Goal: Information Seeking & Learning: Learn about a topic

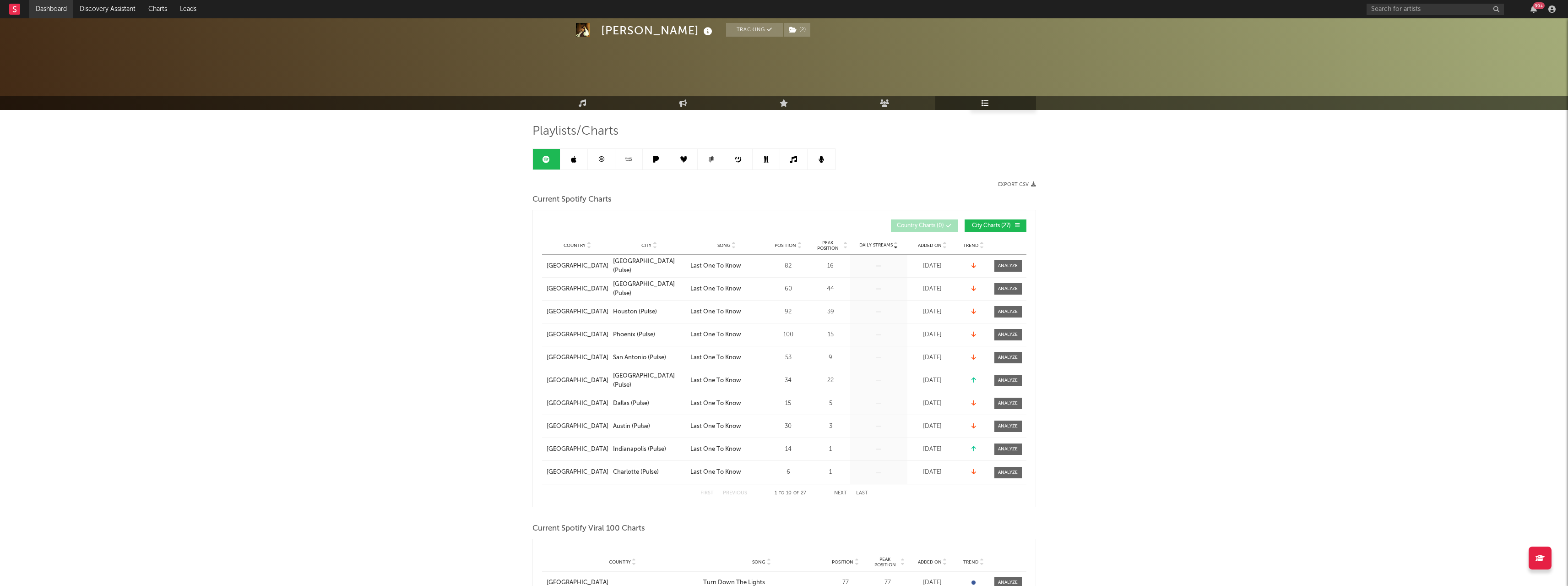
scroll to position [184, 0]
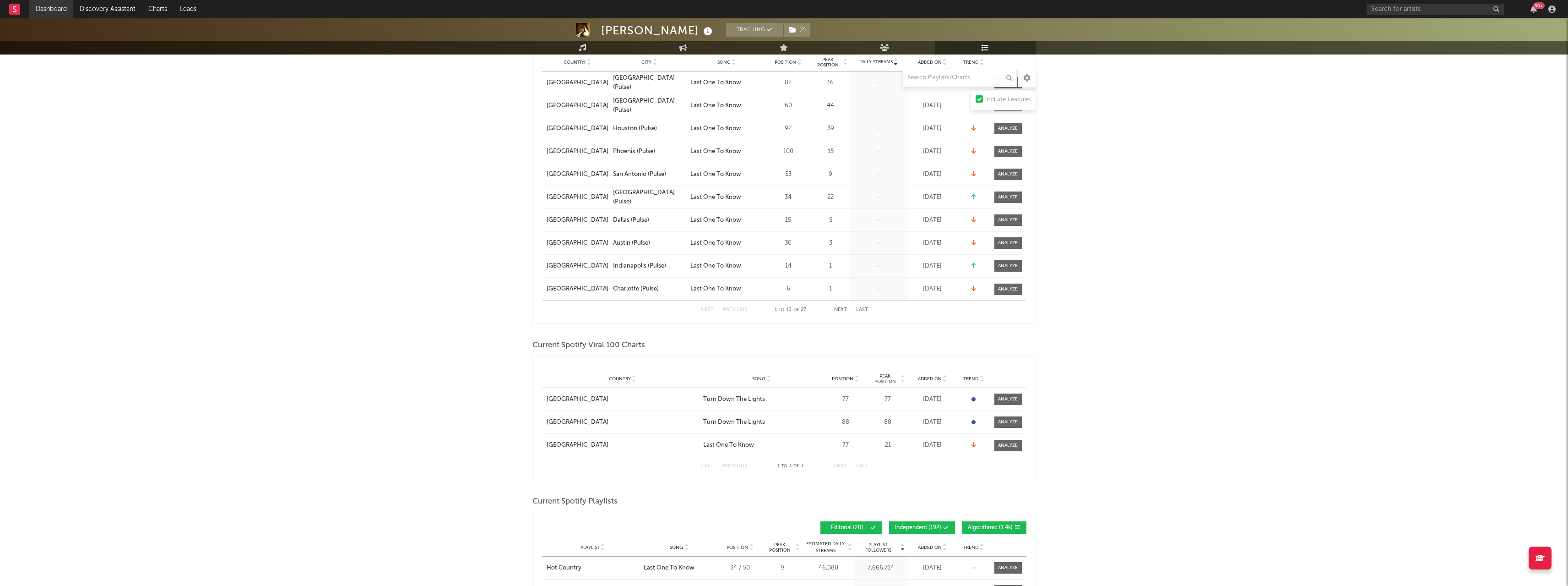
click at [43, 8] on link "Dashboard" at bounding box center [51, 9] width 44 height 18
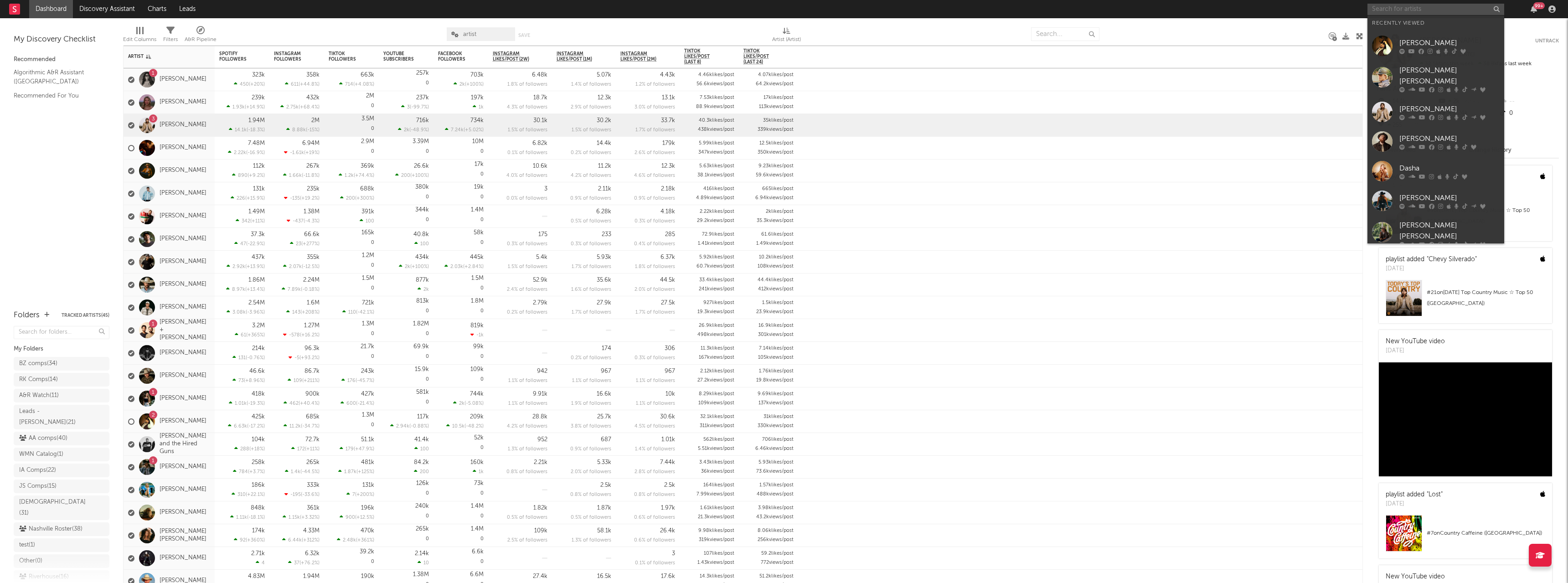
click at [1392, 10] on input "text" at bounding box center [1436, 9] width 137 height 12
type input "[PERSON_NAME]"
click at [1414, 181] on icon at bounding box center [1412, 183] width 6 height 5
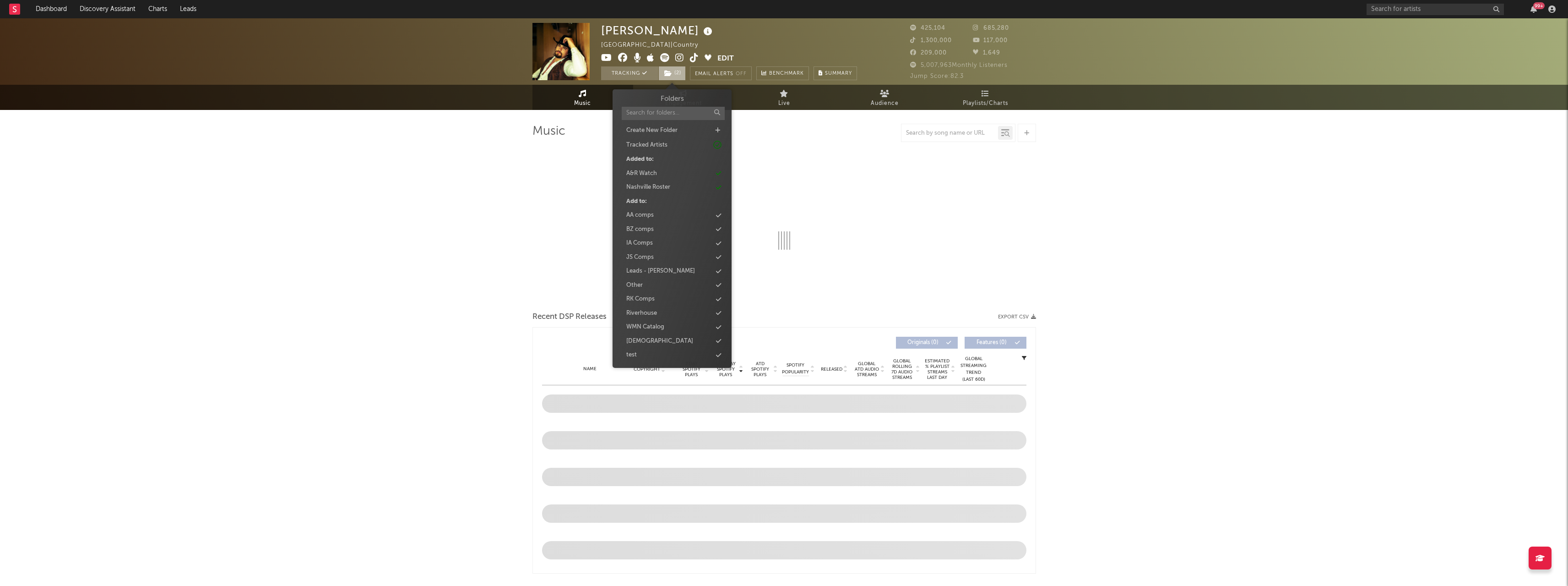
click at [675, 72] on span "( 2 )" at bounding box center [672, 73] width 28 height 13
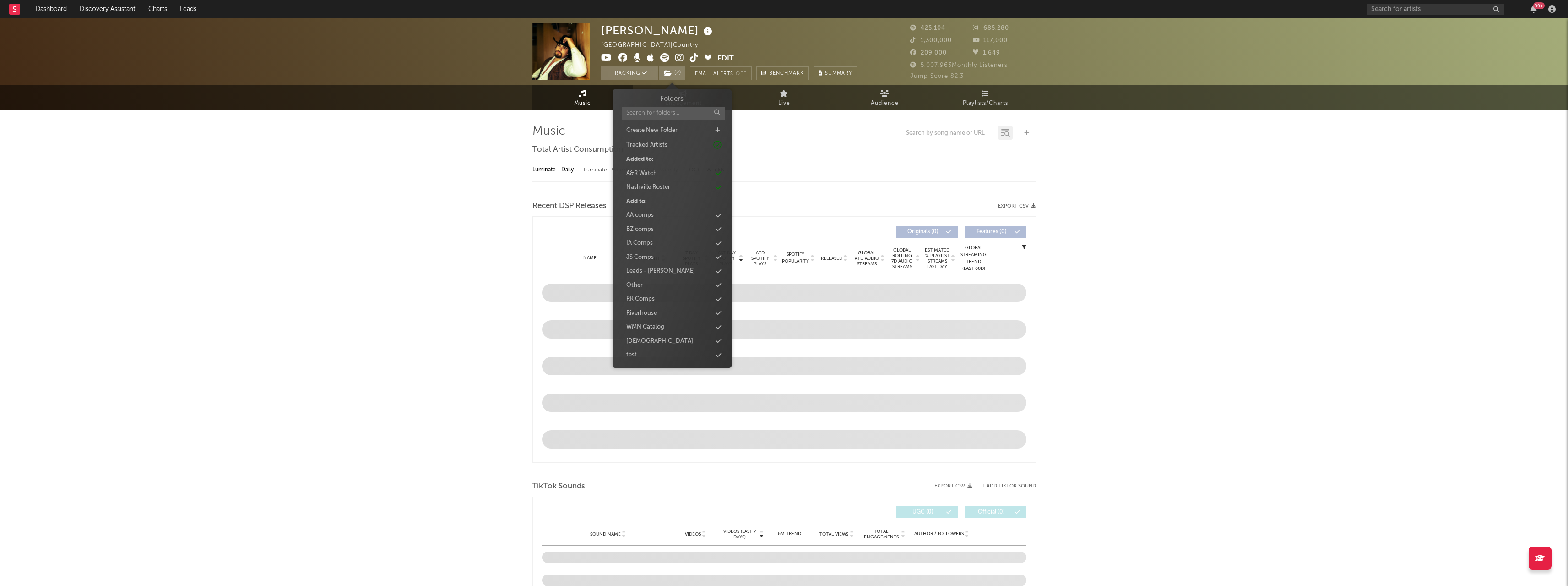
select select "6m"
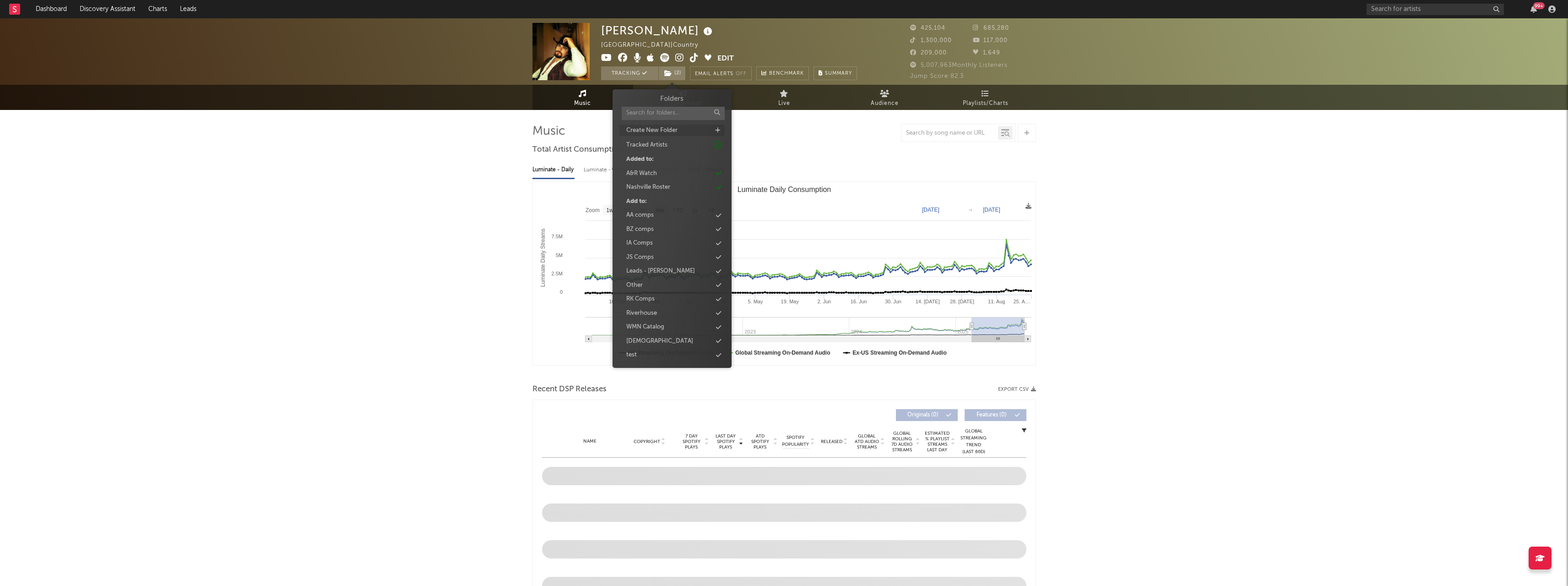
select select "6m"
click at [717, 128] on icon at bounding box center [718, 130] width 5 height 6
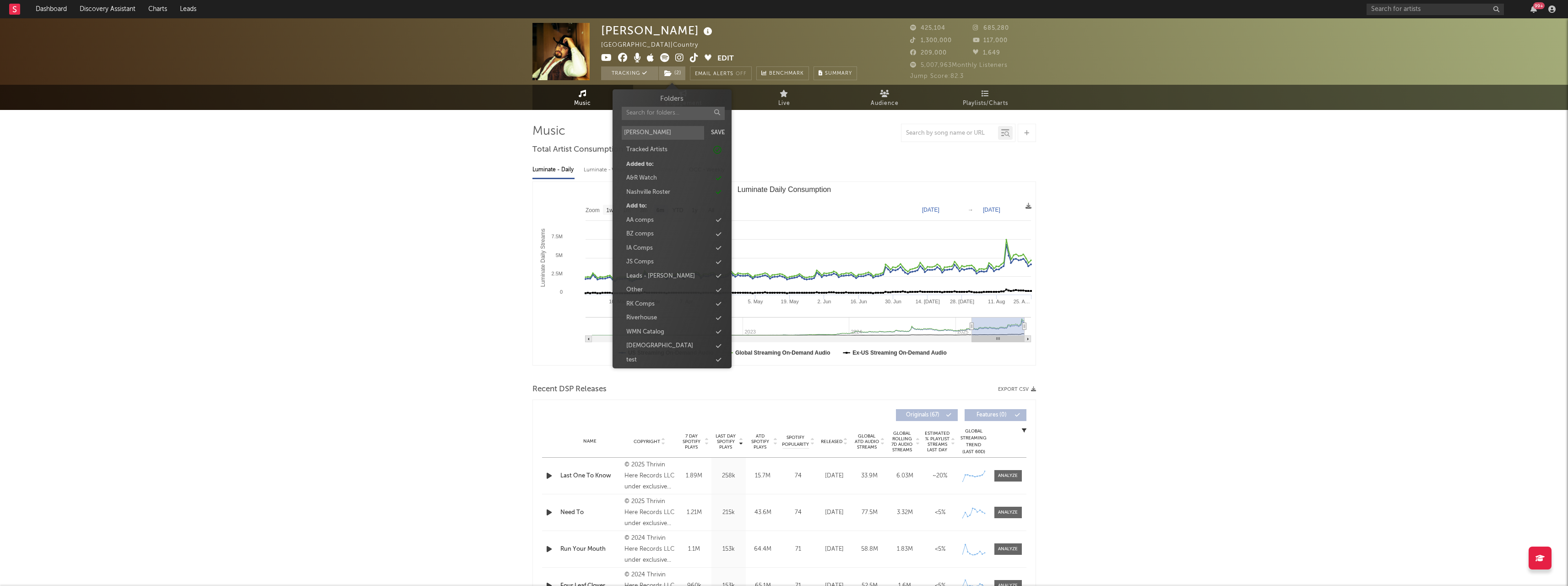
type input "[PERSON_NAME]"
click at [715, 240] on icon at bounding box center [716, 243] width 5 height 6
click at [1405, 9] on input "text" at bounding box center [1435, 9] width 138 height 12
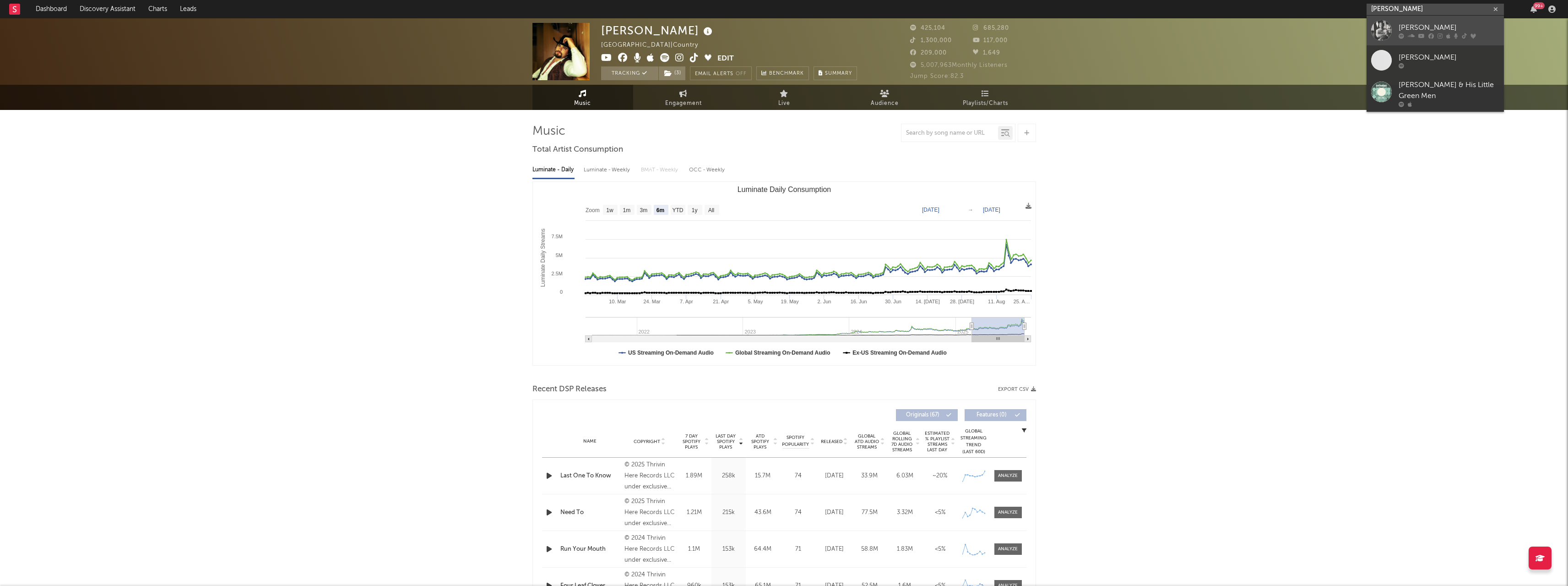
type input "[PERSON_NAME]"
click at [1414, 28] on div "[PERSON_NAME]" at bounding box center [1449, 28] width 101 height 11
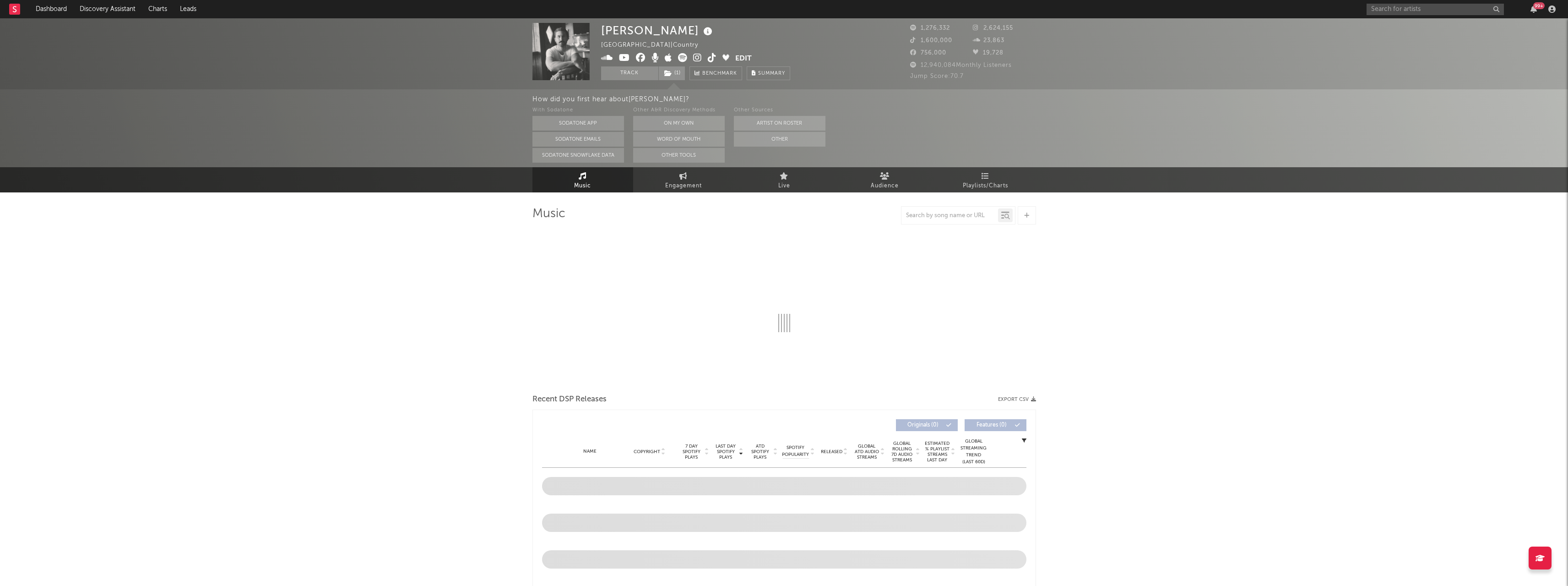
select select "6m"
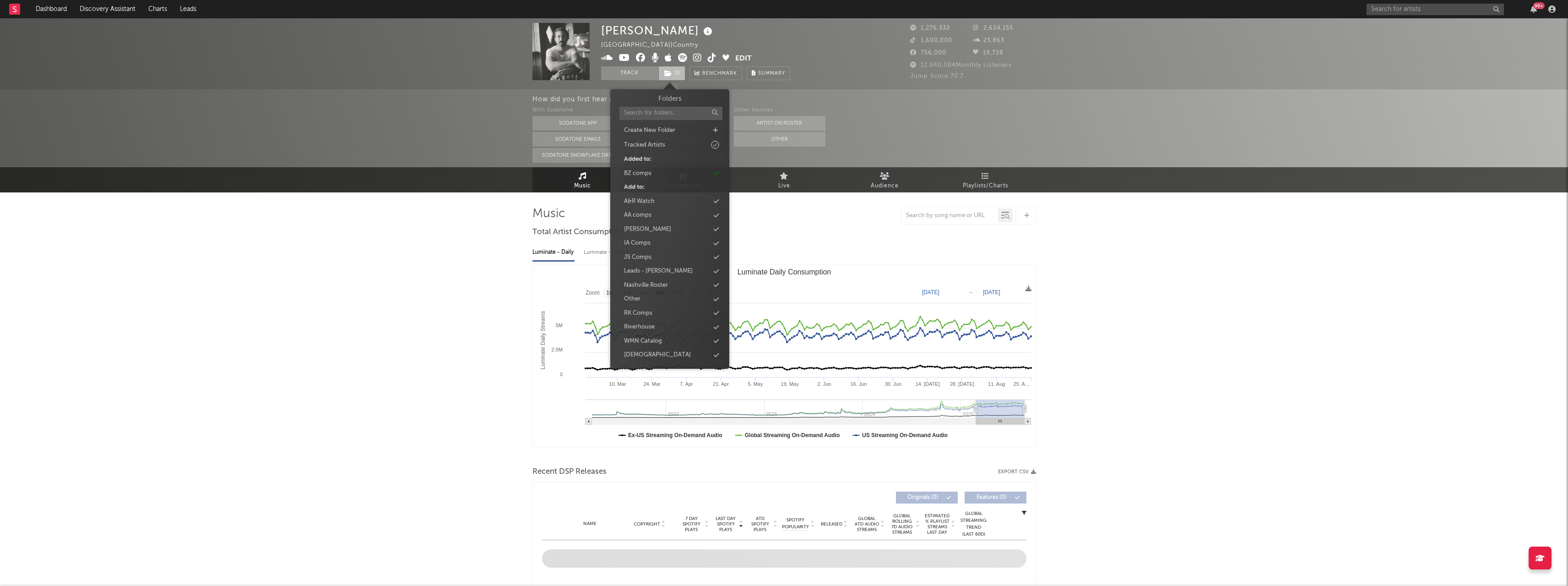
click at [666, 74] on icon at bounding box center [668, 73] width 8 height 6
click at [650, 232] on div "[PERSON_NAME]" at bounding box center [647, 229] width 47 height 9
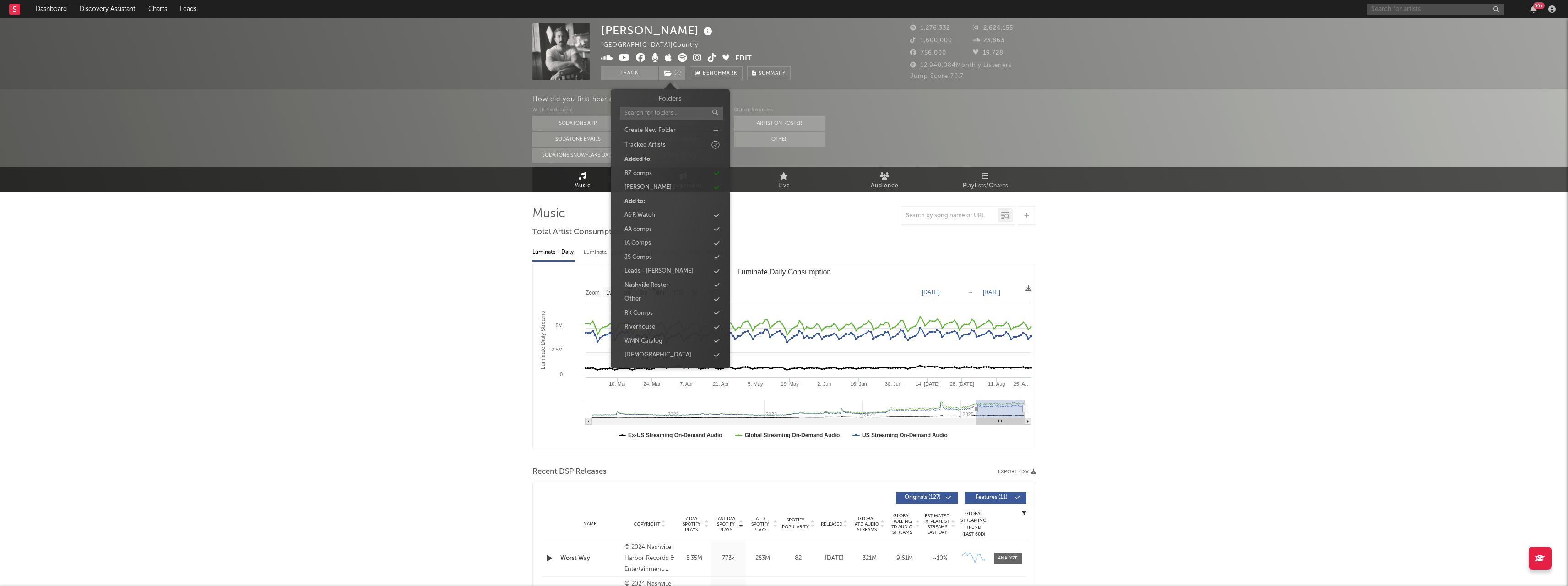
click at [1398, 8] on input "text" at bounding box center [1435, 9] width 138 height 12
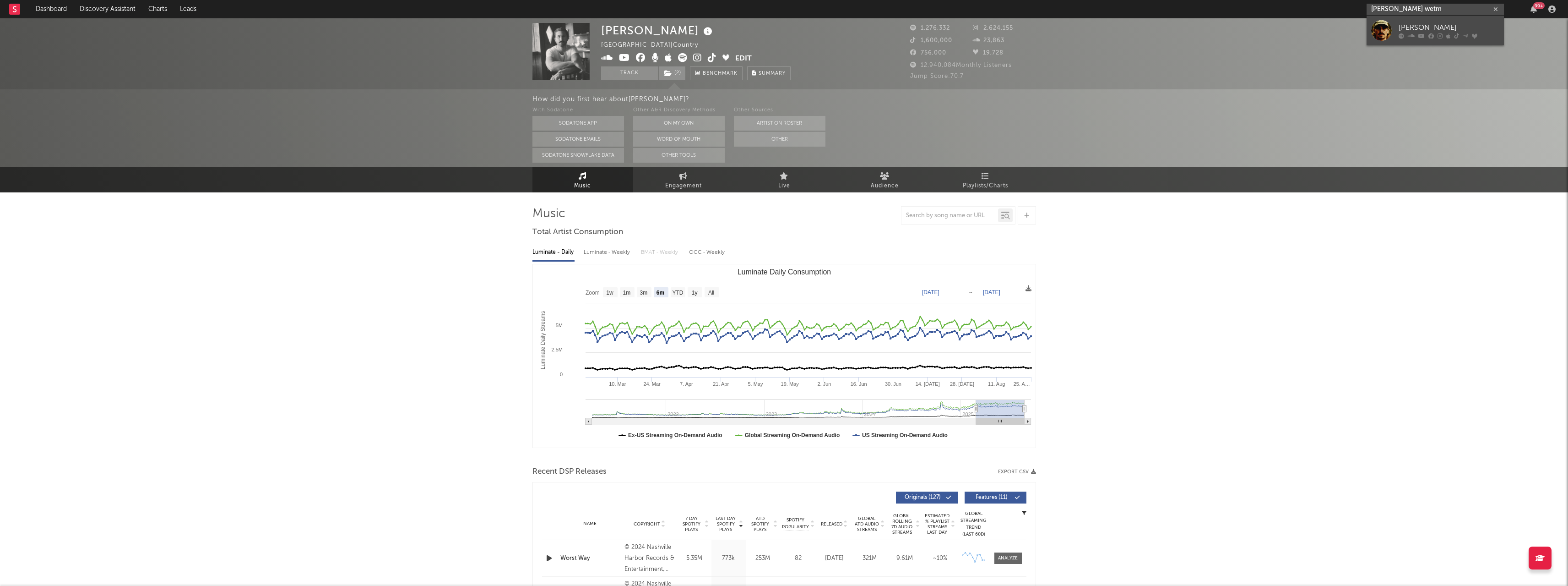
type input "[PERSON_NAME] wetm"
click at [1399, 28] on div "[PERSON_NAME]" at bounding box center [1449, 28] width 101 height 11
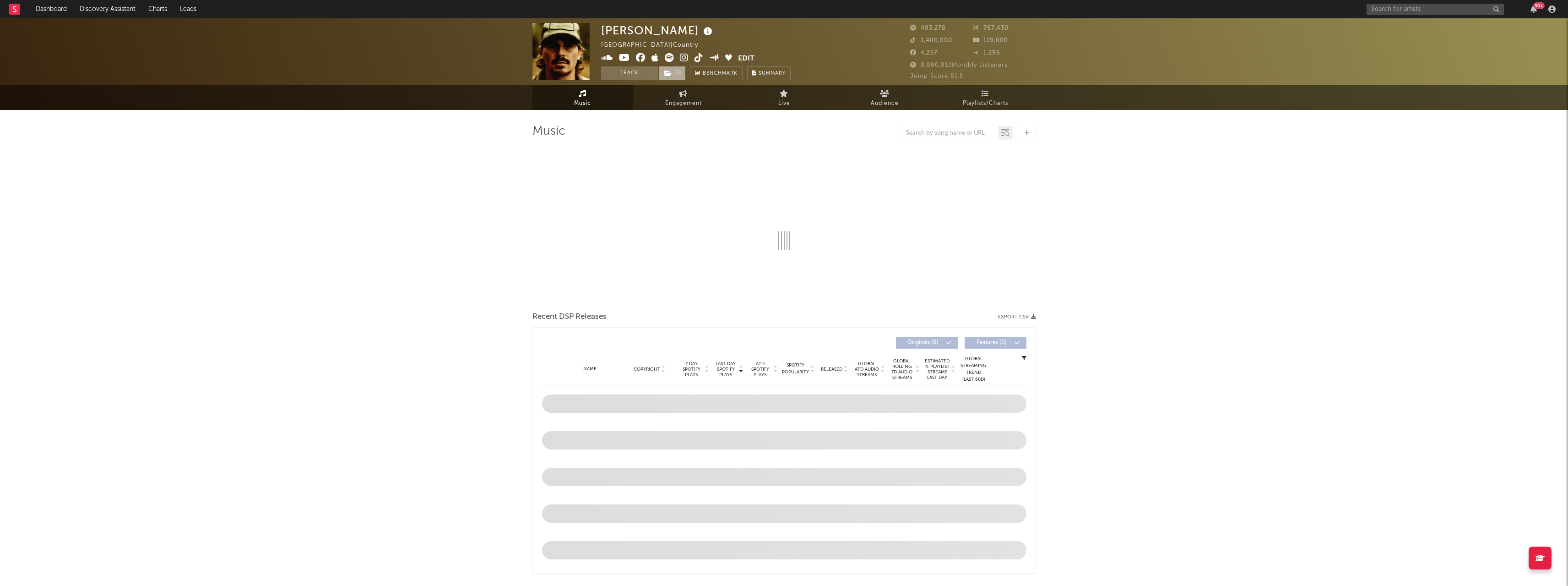
click at [677, 75] on span "( 3 )" at bounding box center [672, 73] width 28 height 13
select select "6m"
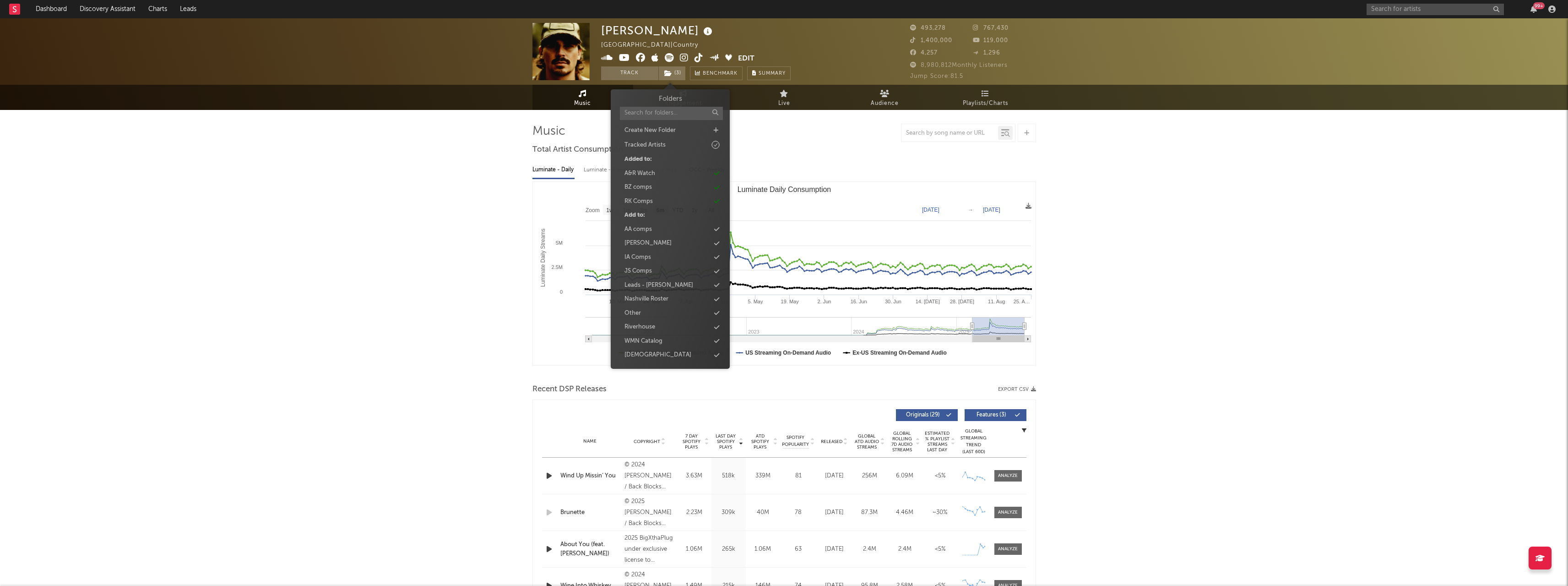
click at [657, 242] on div "[PERSON_NAME]" at bounding box center [647, 243] width 47 height 9
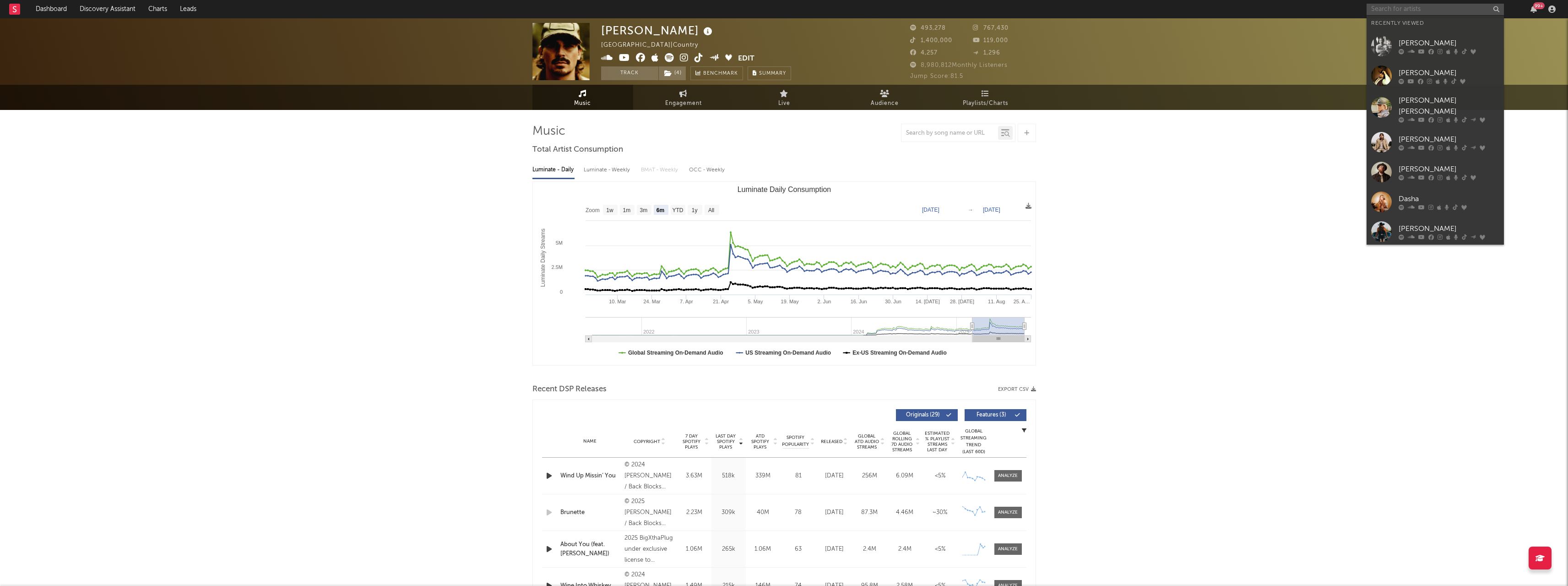
click at [1386, 10] on input "text" at bounding box center [1435, 9] width 138 height 12
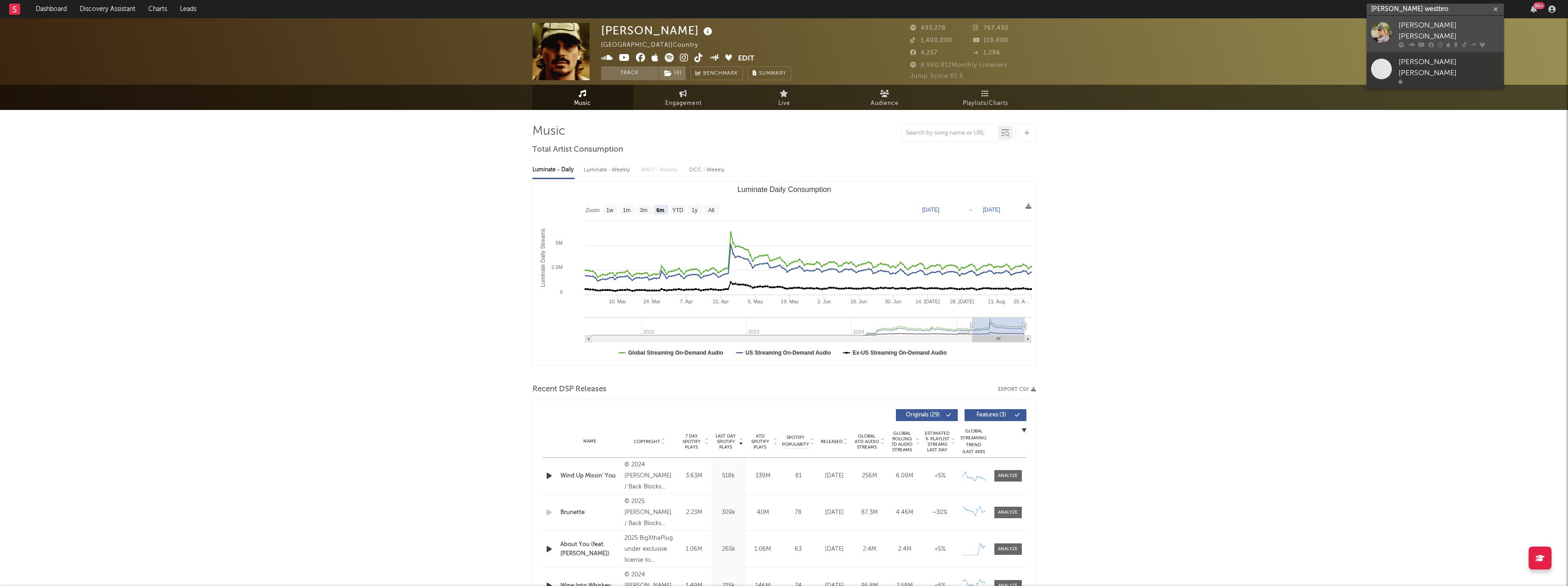
type input "[PERSON_NAME] westbro"
click at [1417, 24] on div "[PERSON_NAME] [PERSON_NAME]" at bounding box center [1449, 31] width 101 height 22
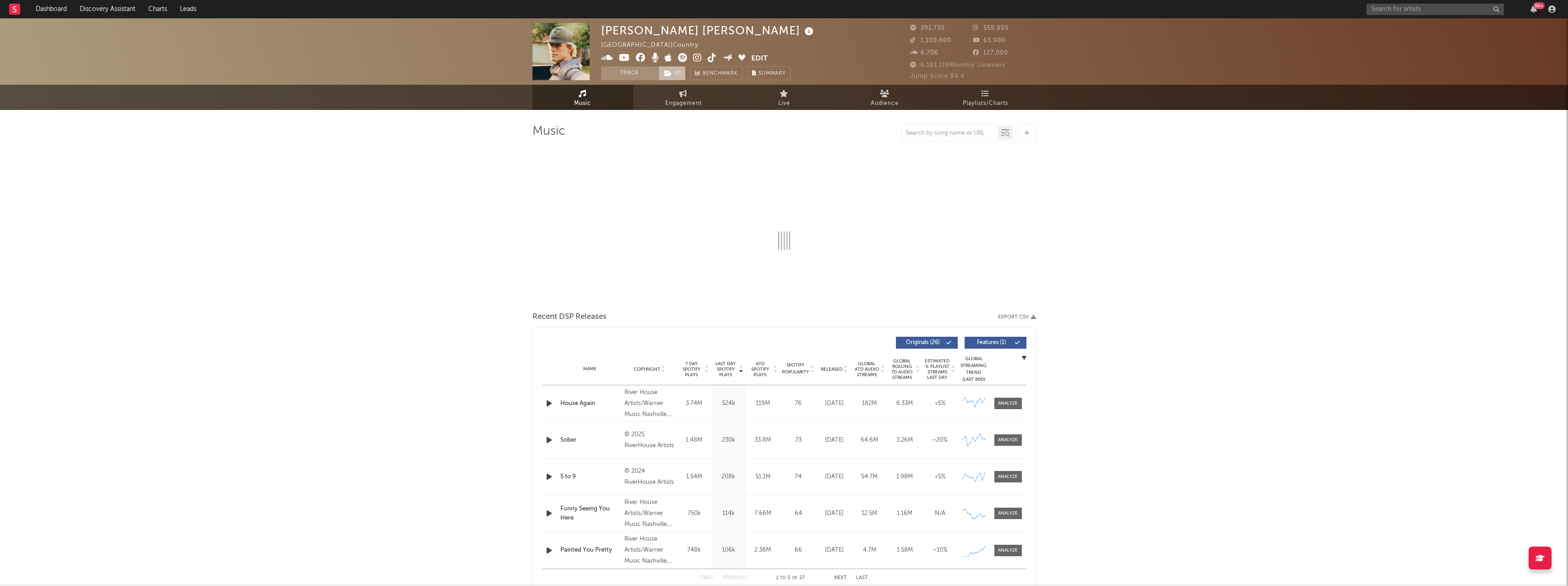
select select "6m"
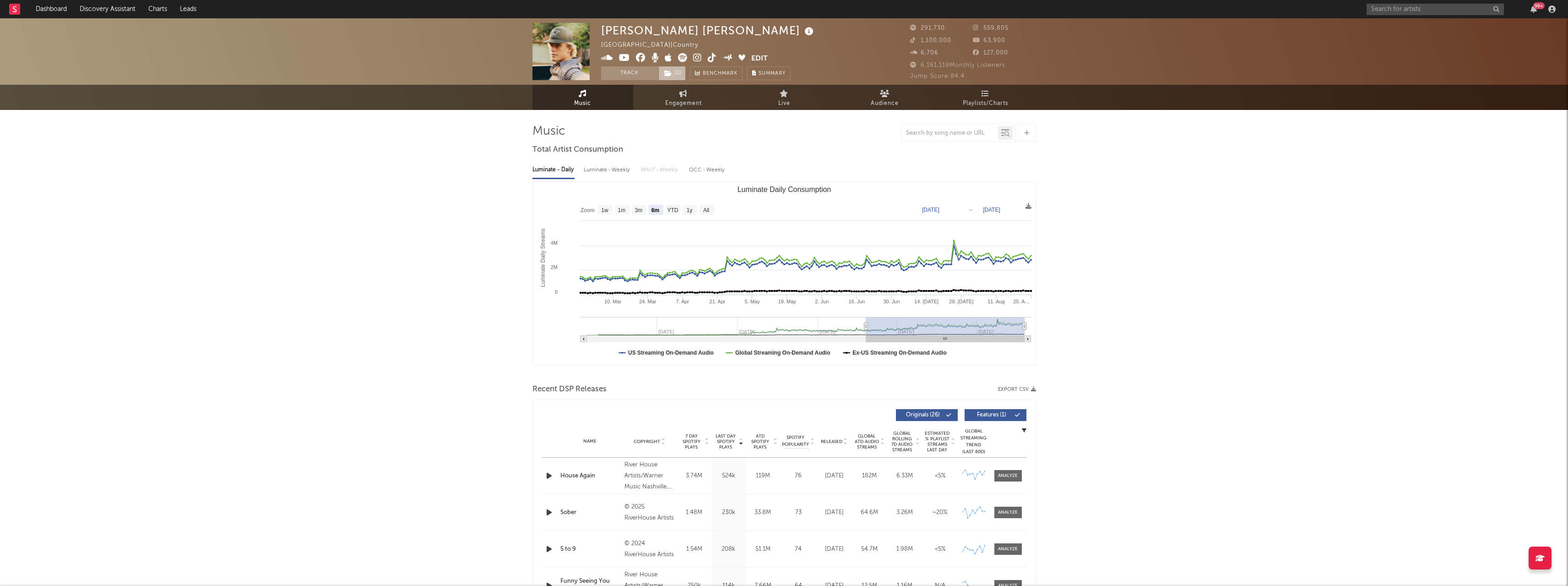
click at [679, 70] on span "( 2 )" at bounding box center [672, 73] width 28 height 13
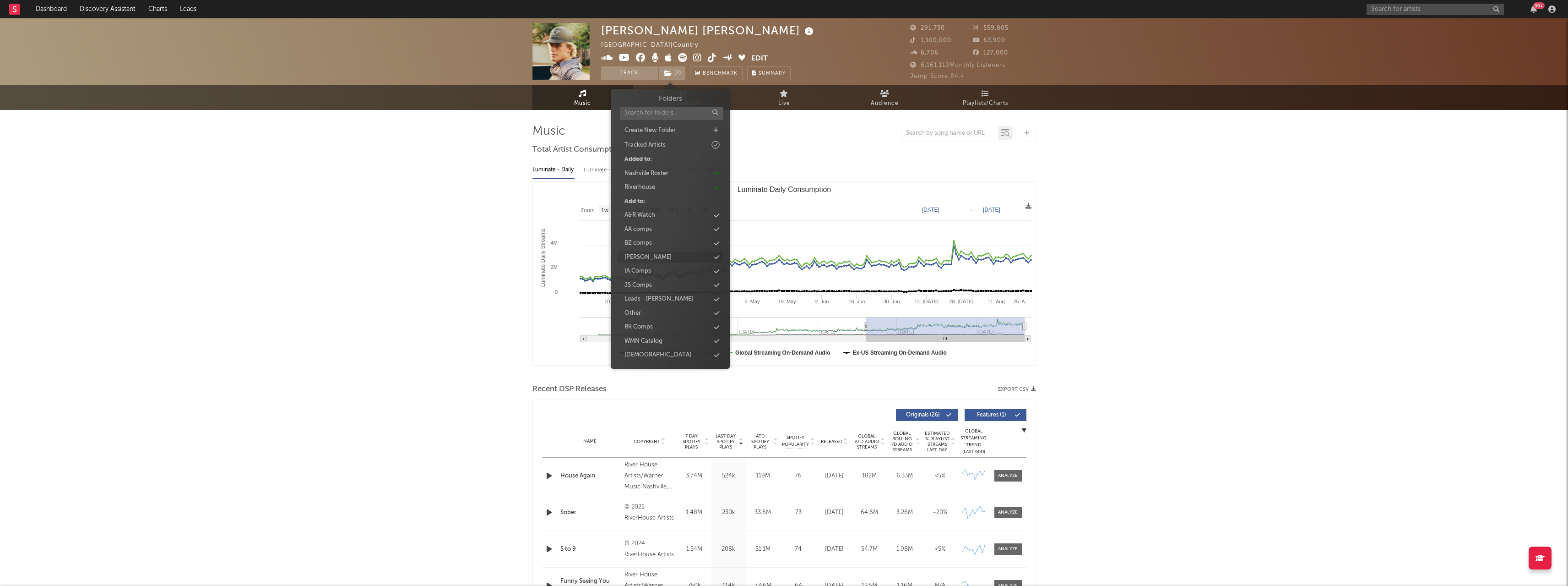
click at [649, 261] on div "[PERSON_NAME]" at bounding box center [647, 257] width 47 height 9
click at [1386, 9] on input "text" at bounding box center [1435, 9] width 138 height 12
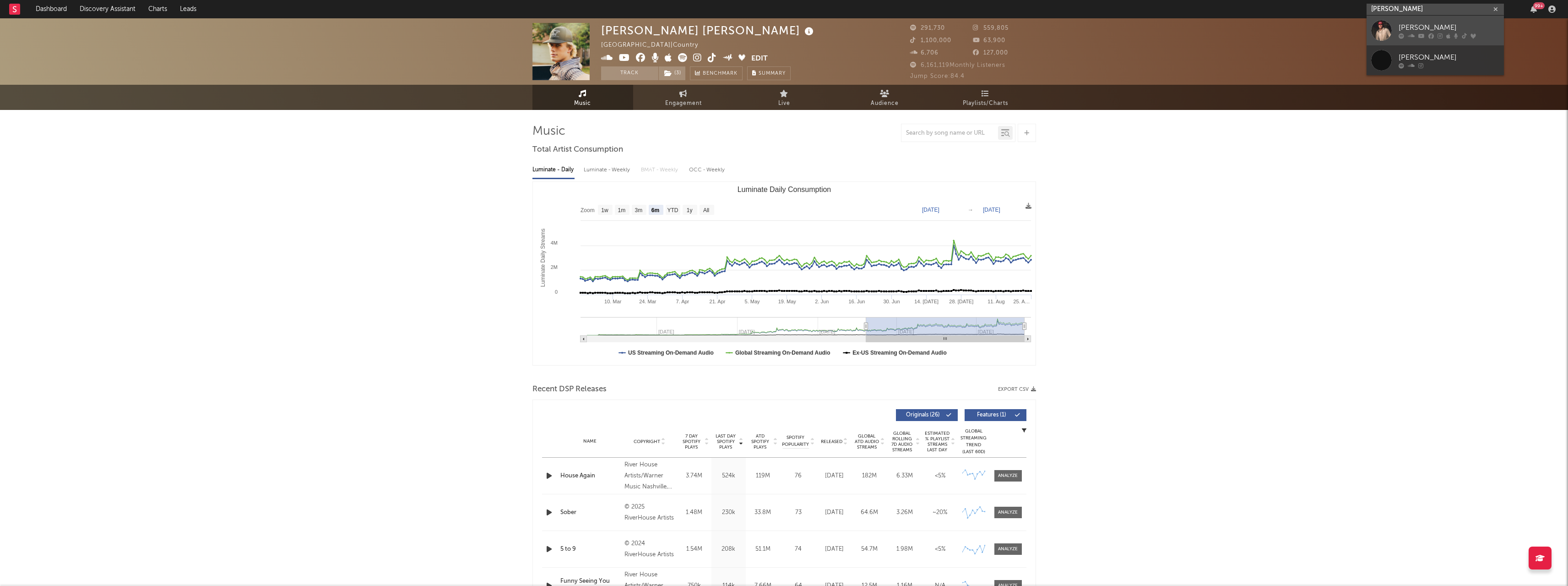
type input "[PERSON_NAME]"
click at [1393, 35] on link "[PERSON_NAME]" at bounding box center [1435, 30] width 138 height 30
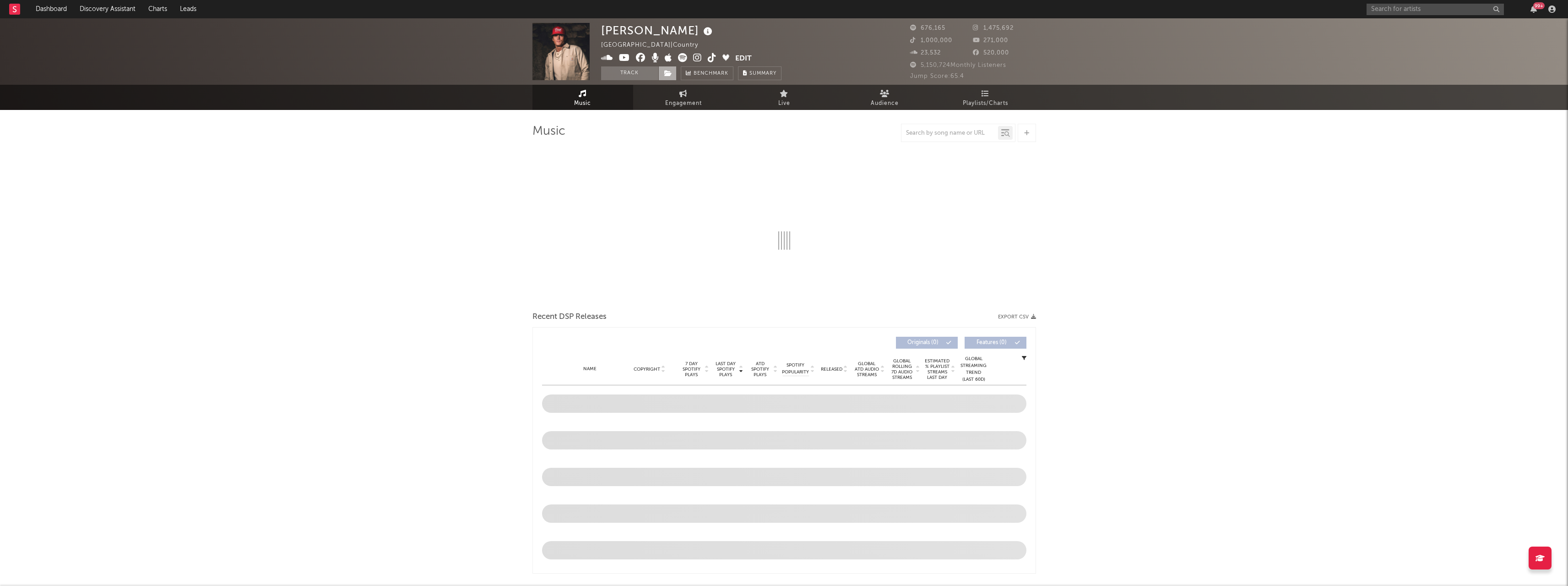
click at [668, 77] on span at bounding box center [668, 73] width 18 height 13
select select "6m"
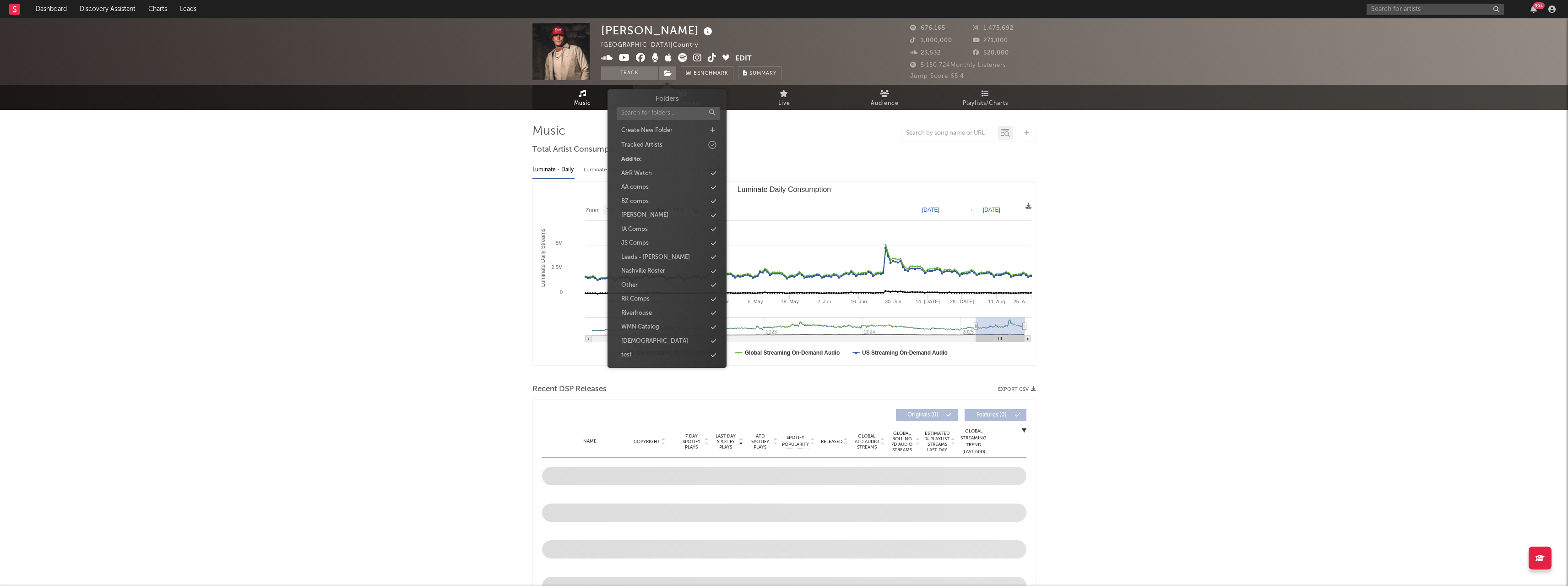
click at [652, 218] on div "[PERSON_NAME]" at bounding box center [644, 215] width 47 height 9
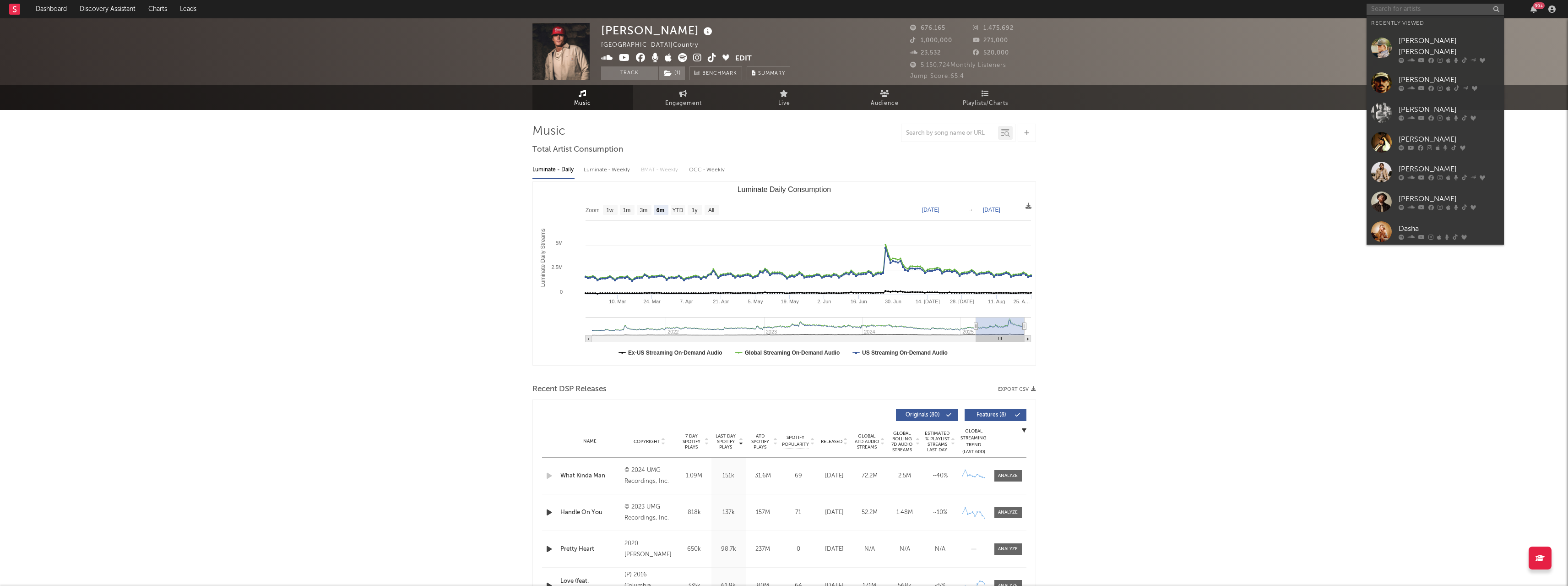
click at [1386, 7] on input "text" at bounding box center [1435, 9] width 138 height 12
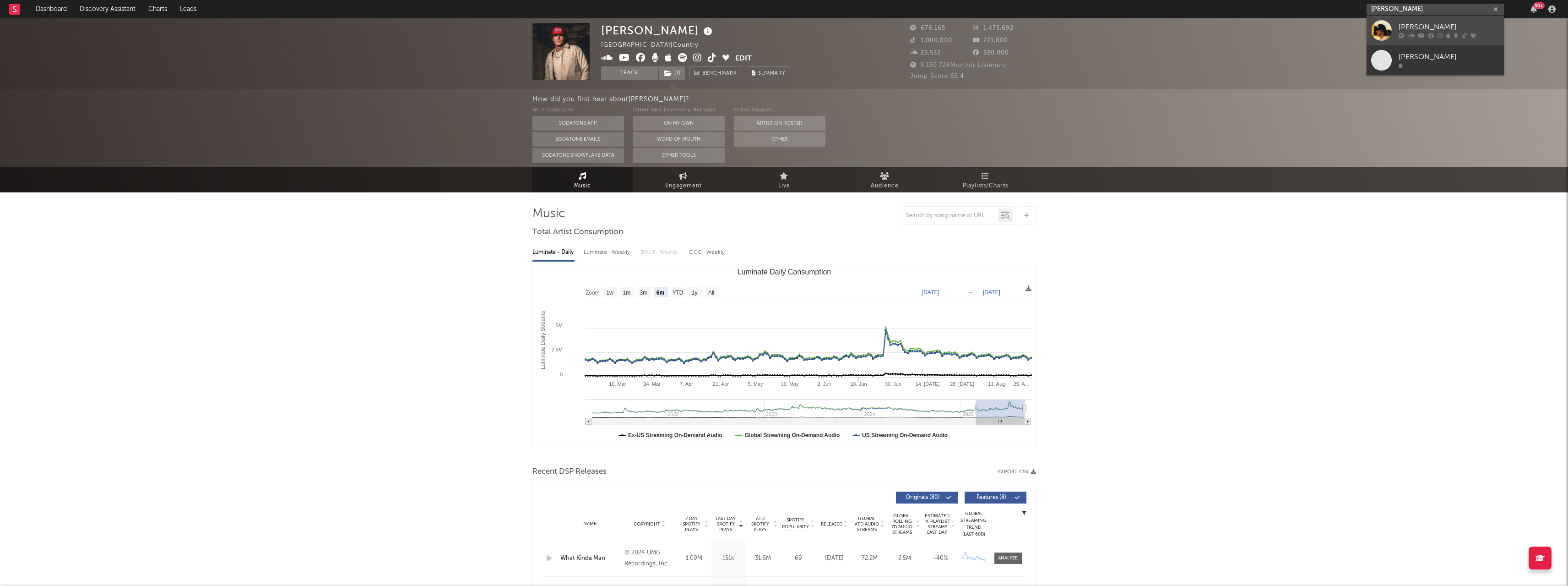
type input "[PERSON_NAME]"
click at [1418, 35] on icon at bounding box center [1421, 35] width 6 height 6
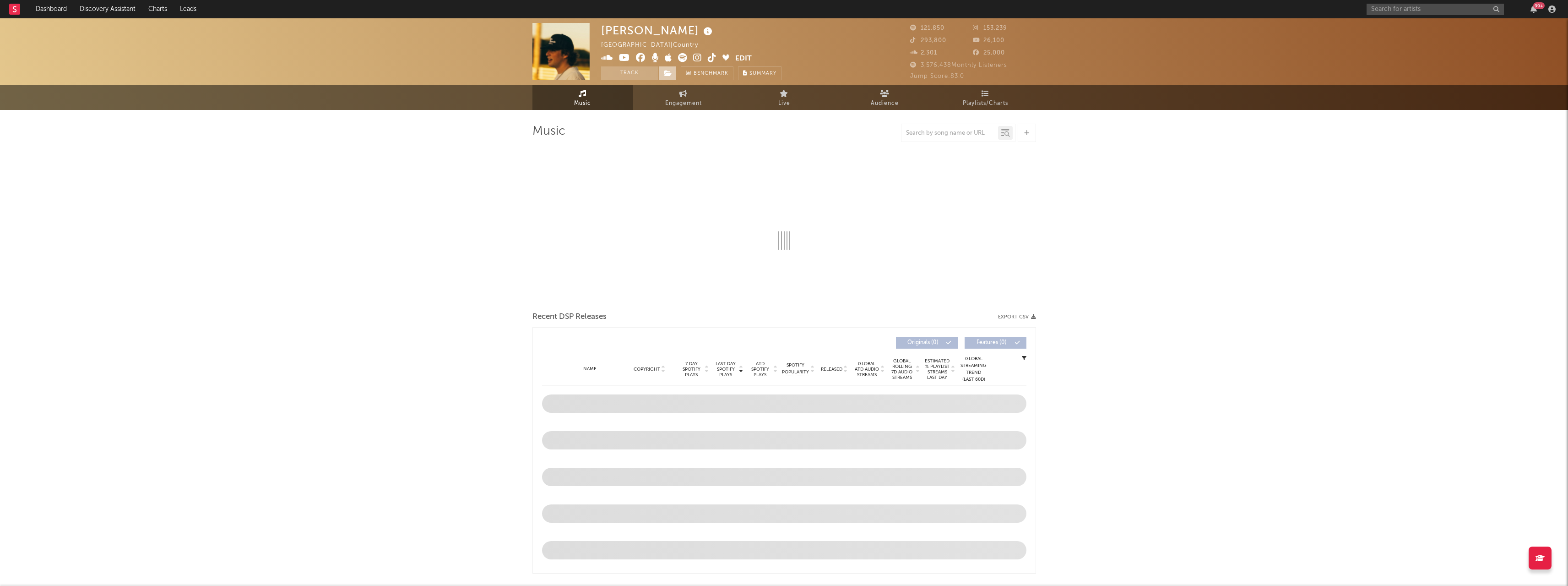
click at [664, 72] on icon at bounding box center [668, 73] width 8 height 6
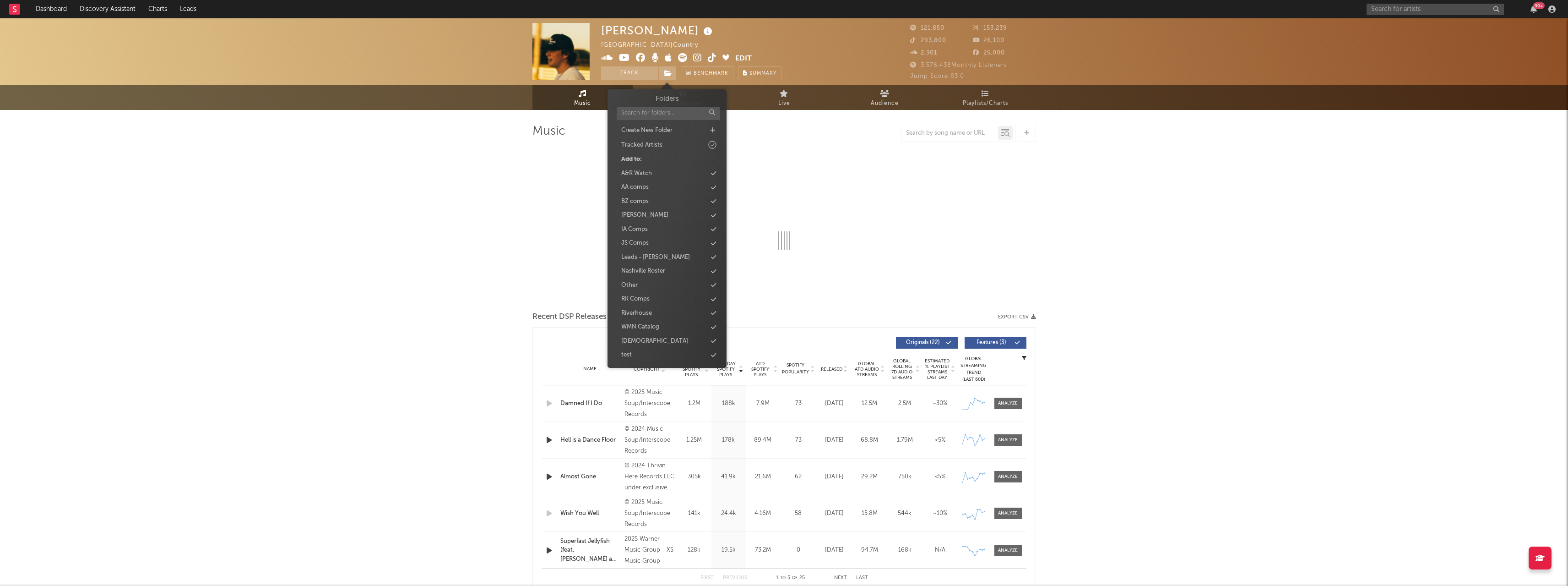
select select "6m"
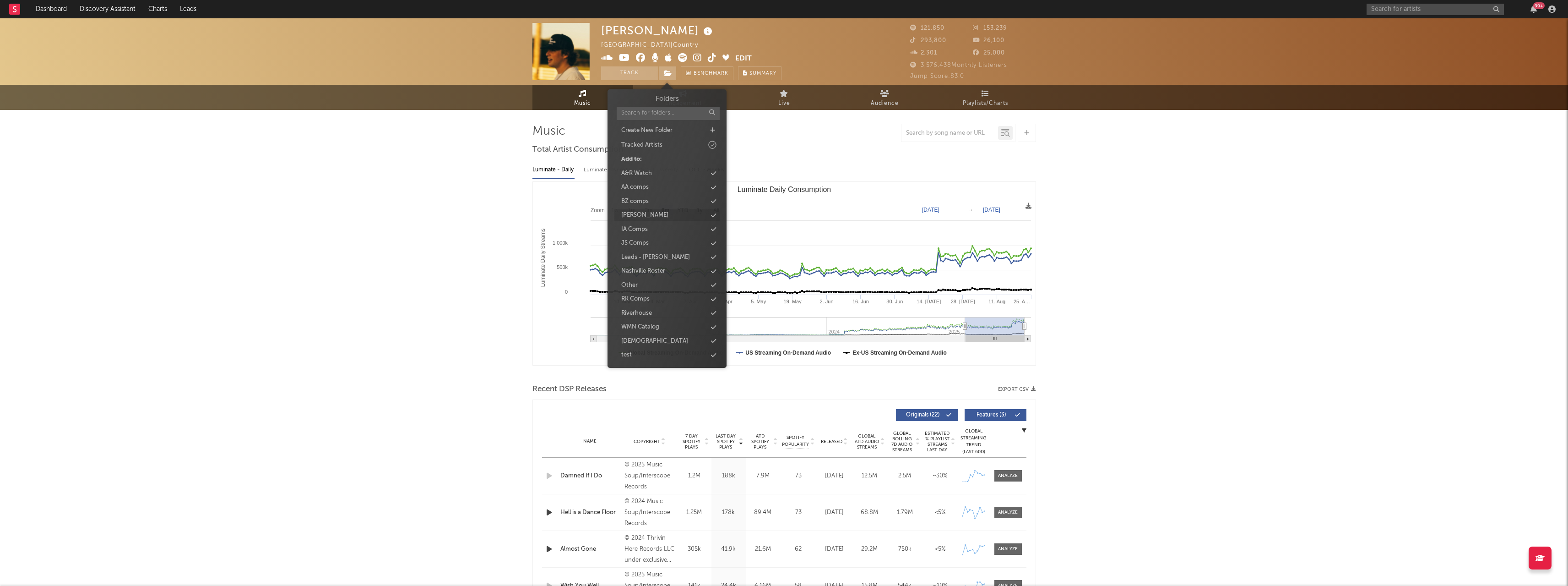
click at [655, 217] on div "[PERSON_NAME]" at bounding box center [644, 215] width 47 height 9
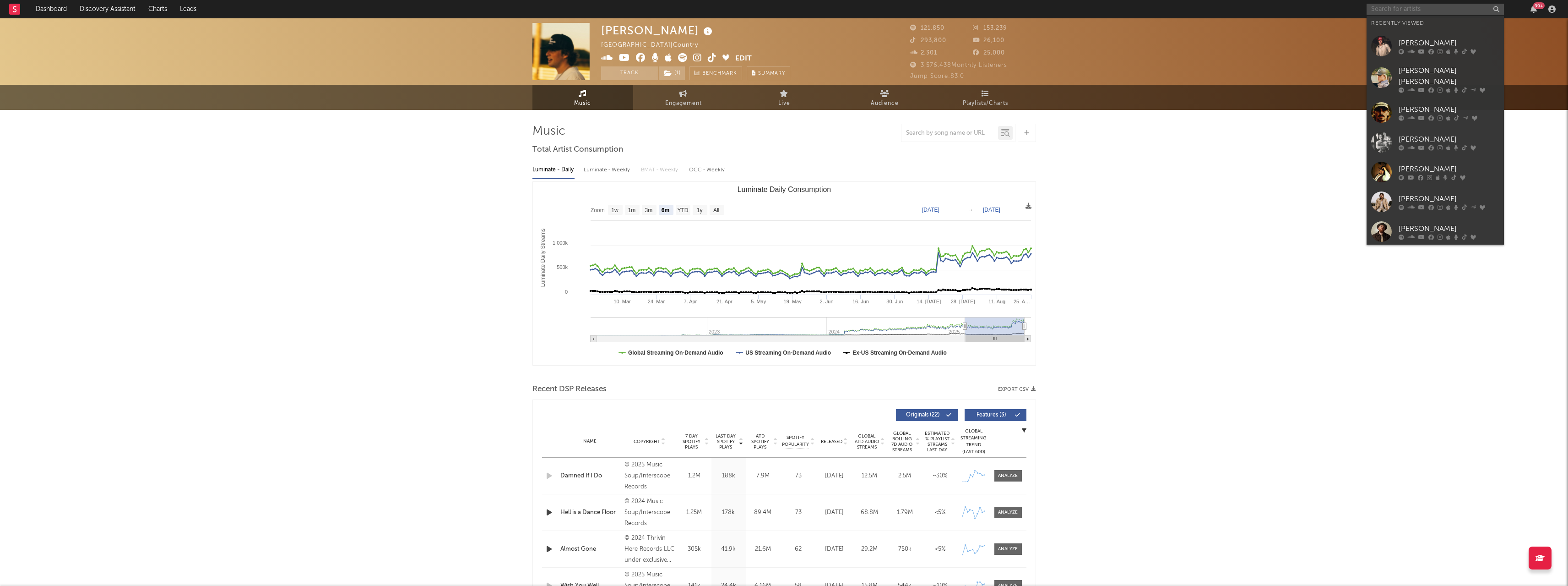
click at [1383, 9] on input "text" at bounding box center [1435, 9] width 138 height 12
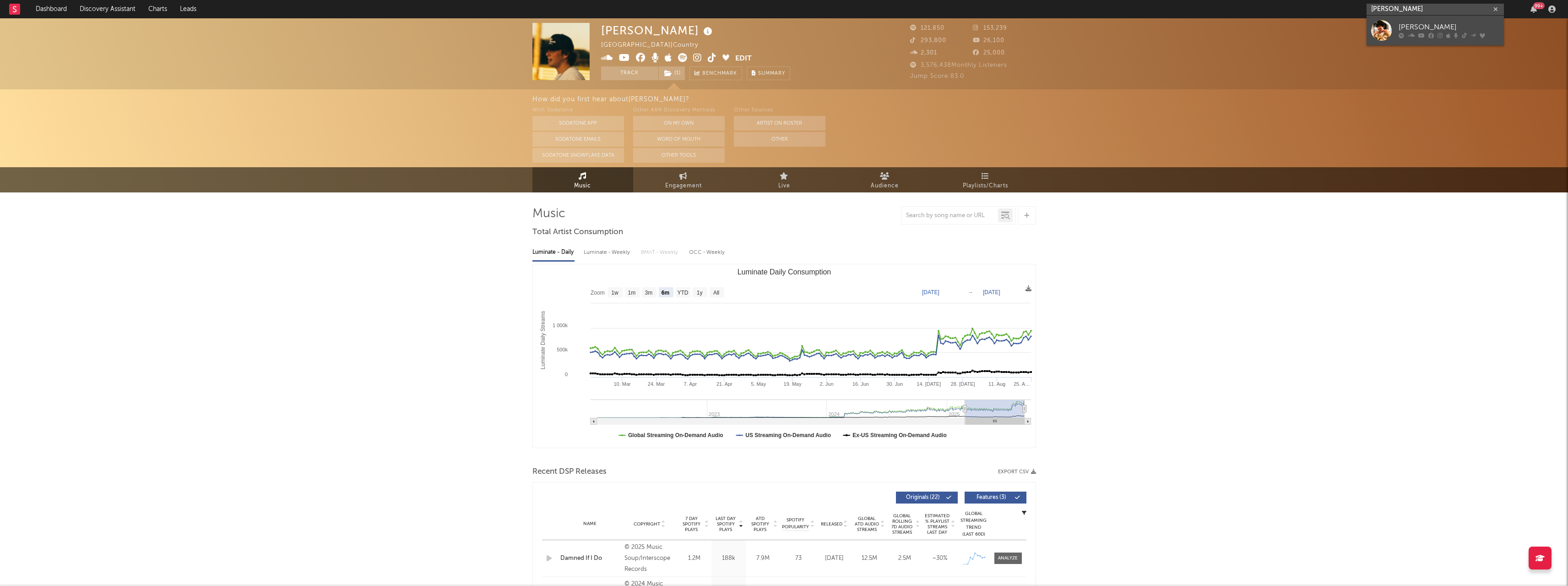
type input "[PERSON_NAME]"
click at [1418, 30] on div "[PERSON_NAME]" at bounding box center [1449, 28] width 101 height 11
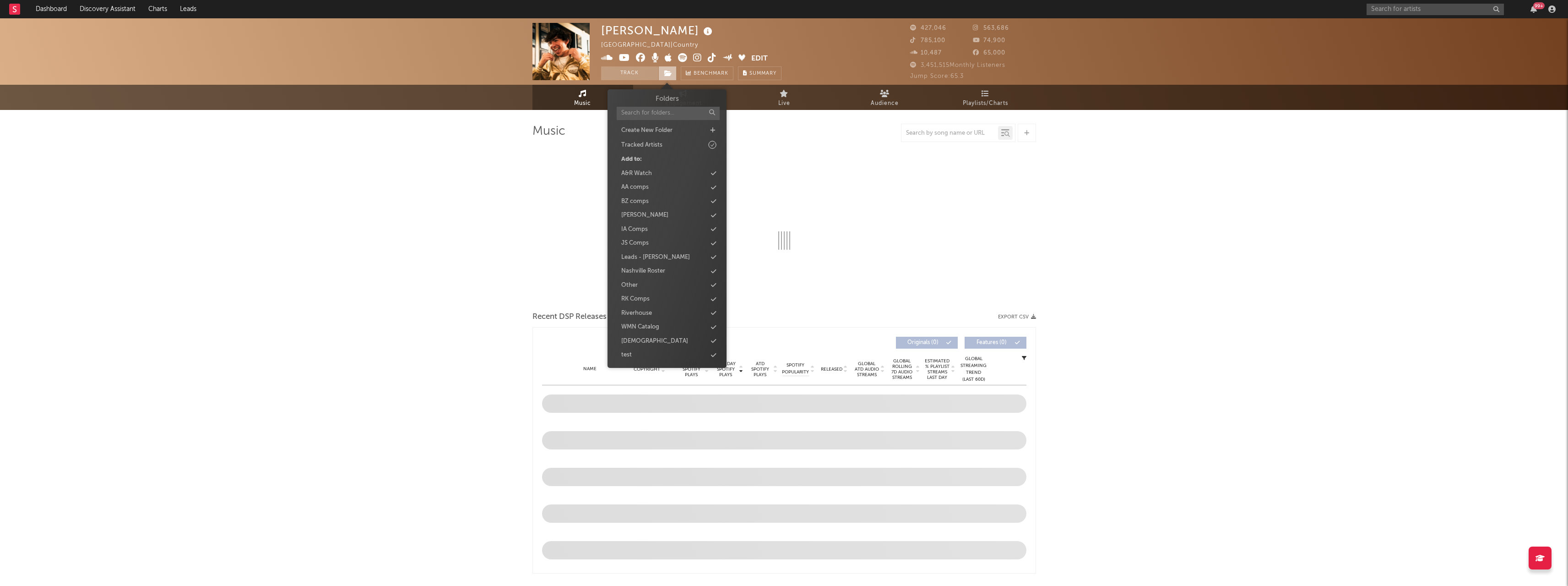
click at [664, 72] on icon at bounding box center [668, 73] width 8 height 6
click at [659, 217] on div "[PERSON_NAME]" at bounding box center [667, 215] width 105 height 12
select select "6m"
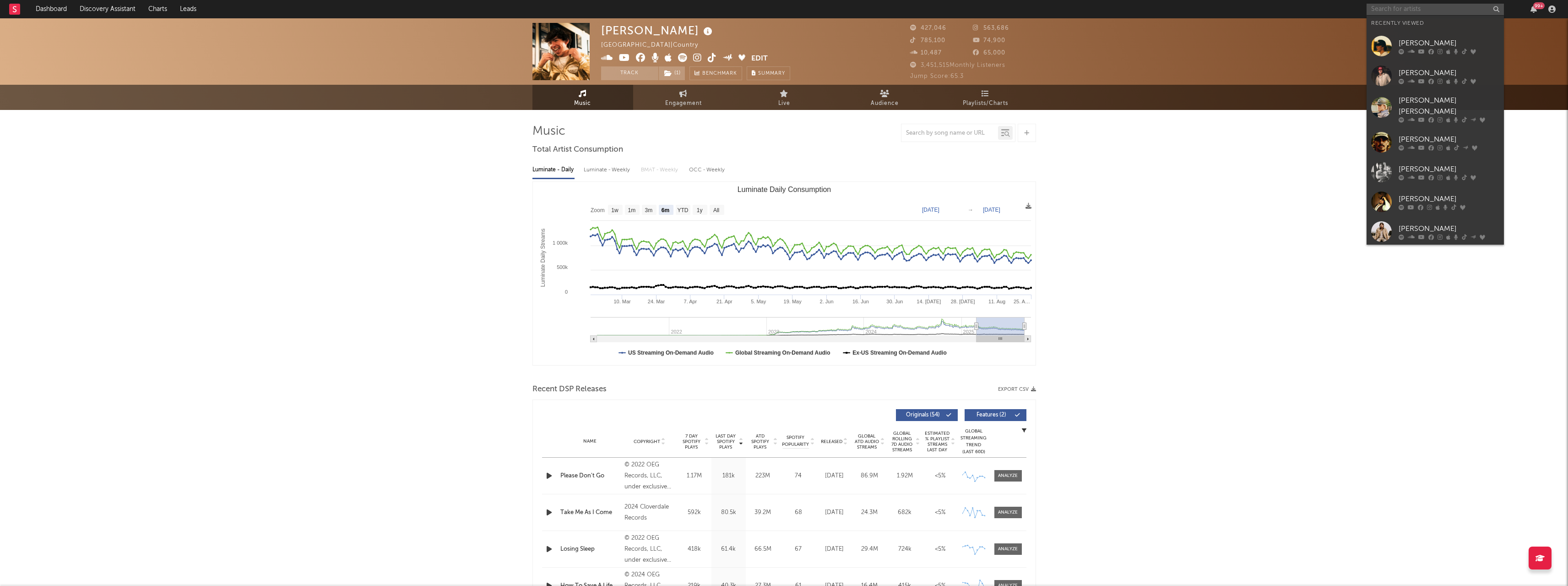
click at [1393, 8] on input "text" at bounding box center [1435, 9] width 138 height 12
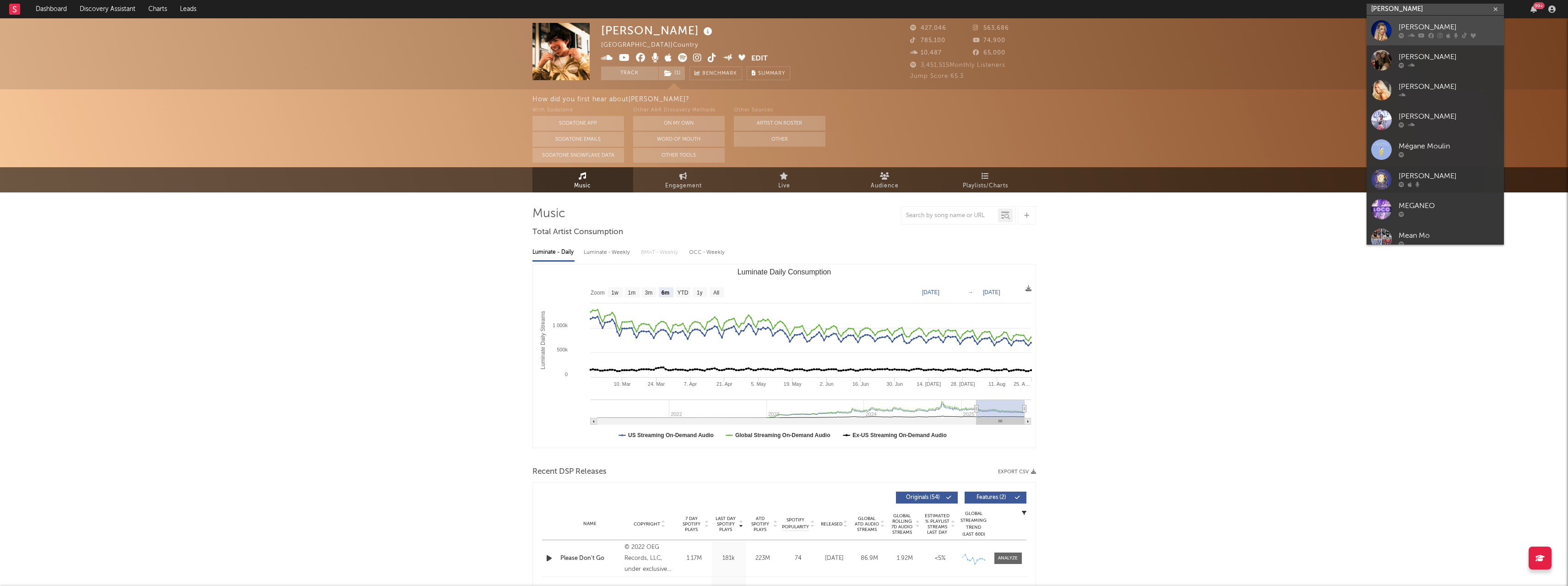
type input "[PERSON_NAME]"
click at [1405, 30] on div "[PERSON_NAME]" at bounding box center [1449, 28] width 101 height 11
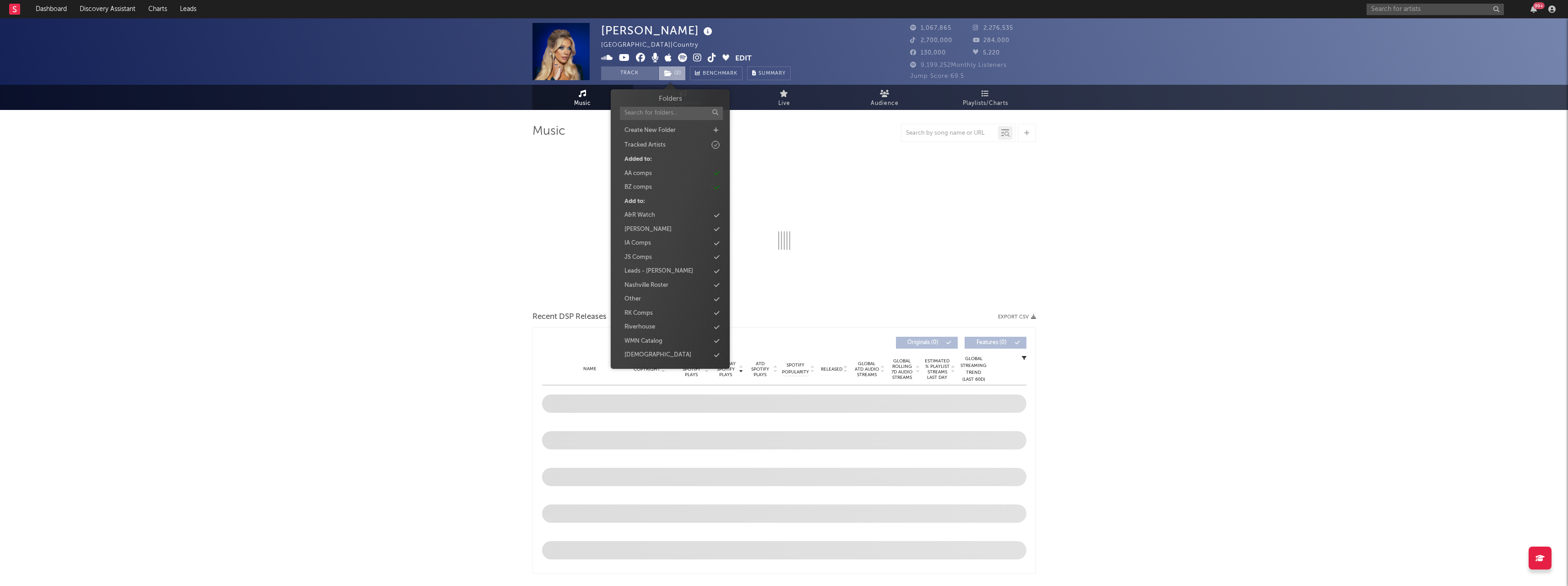
click at [675, 75] on span "( 2 )" at bounding box center [672, 73] width 28 height 13
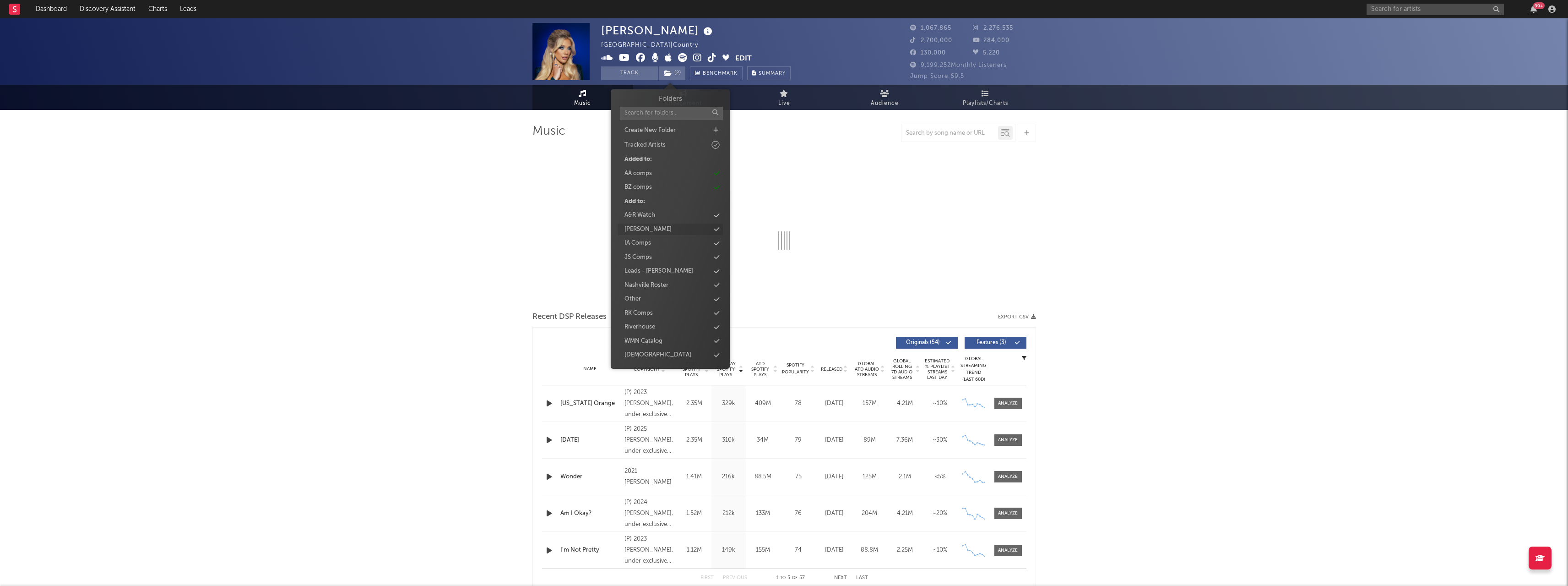
click at [655, 231] on div "[PERSON_NAME]" at bounding box center [647, 229] width 47 height 9
select select "6m"
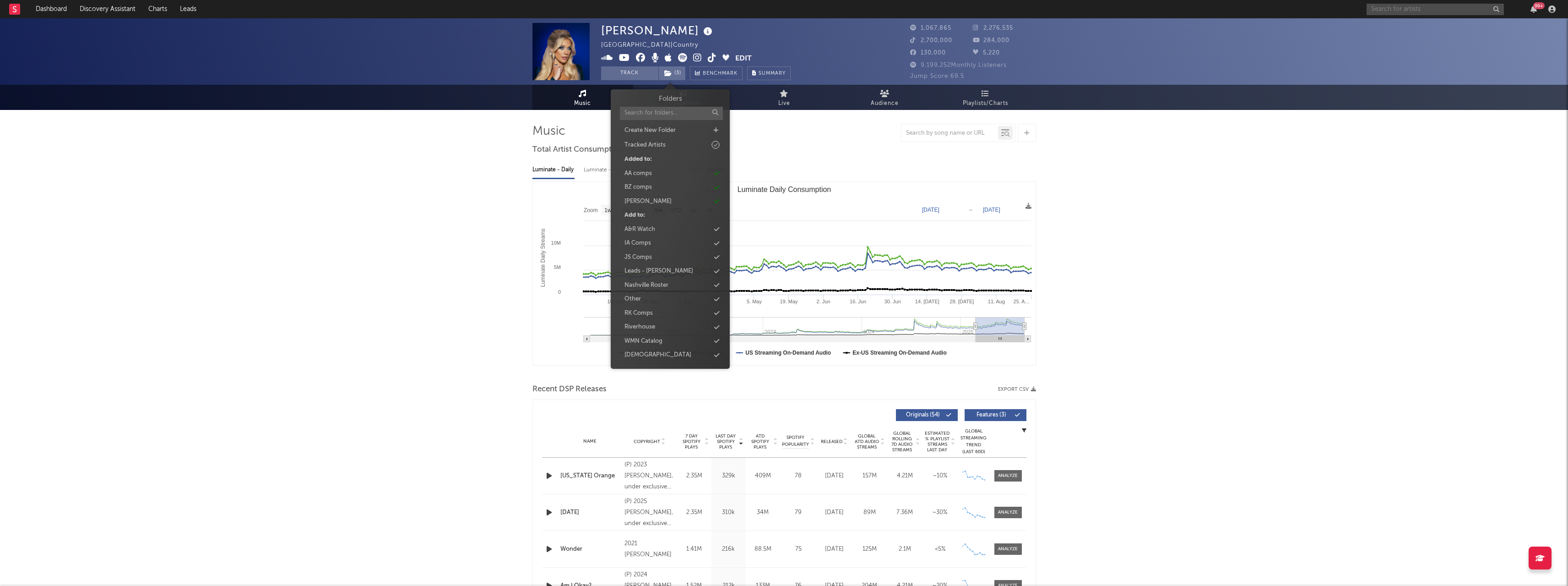
click at [1431, 6] on input "text" at bounding box center [1435, 9] width 138 height 12
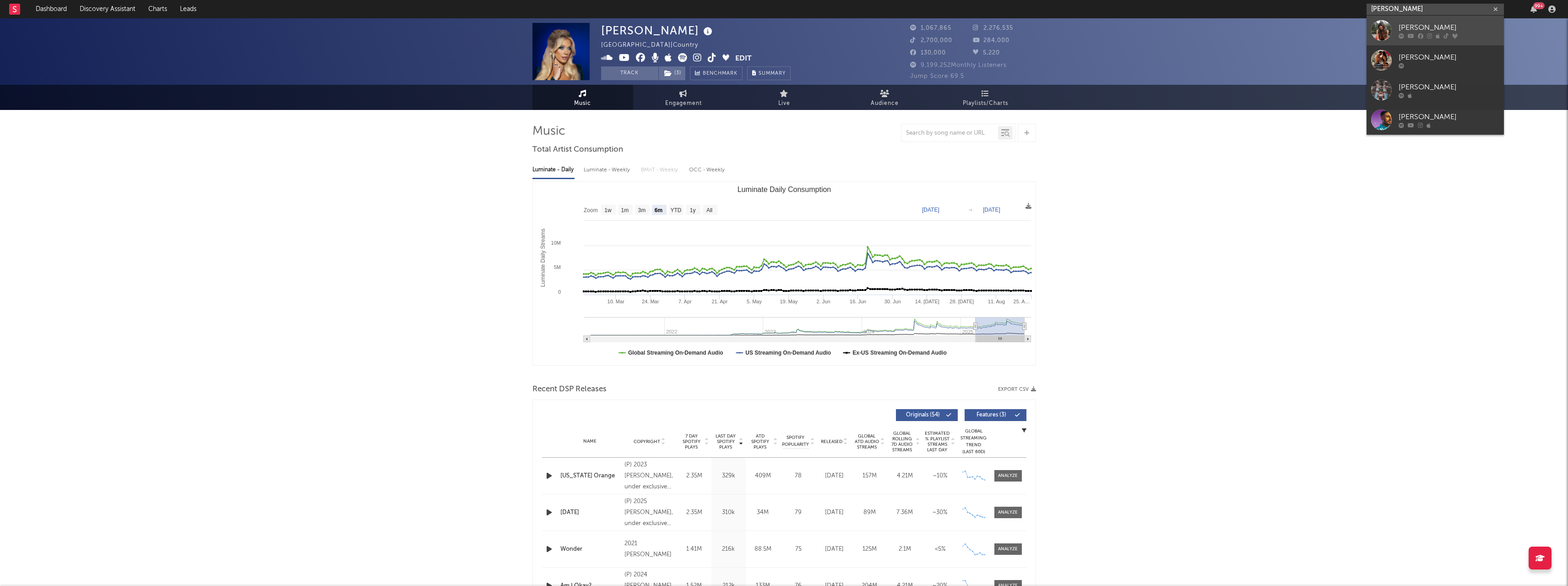
type input "[PERSON_NAME]"
click at [1423, 30] on div "[PERSON_NAME]" at bounding box center [1449, 28] width 101 height 11
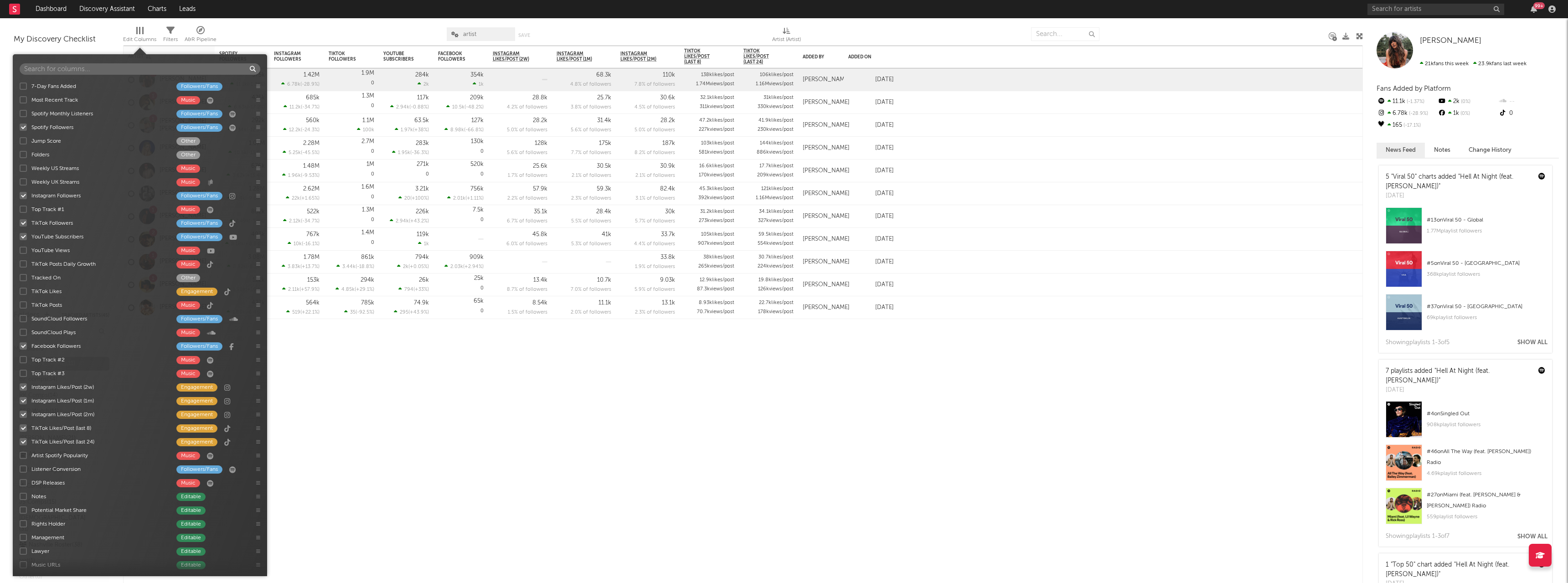
click at [145, 37] on div "Edit Columns" at bounding box center [139, 40] width 33 height 11
drag, startPoint x: 24, startPoint y: 113, endPoint x: 170, endPoint y: 113, distance: 146.0
click at [23, 113] on div "7-Day Fans Added Followers/Fans Most Recent Track Music Spotify Monthly Listene…" at bounding box center [140, 324] width 254 height 490
click at [24, 114] on div at bounding box center [23, 113] width 7 height 7
click at [19, 114] on input "Spotify Monthly Listeners Followers/Fans" at bounding box center [19, 113] width 0 height 9
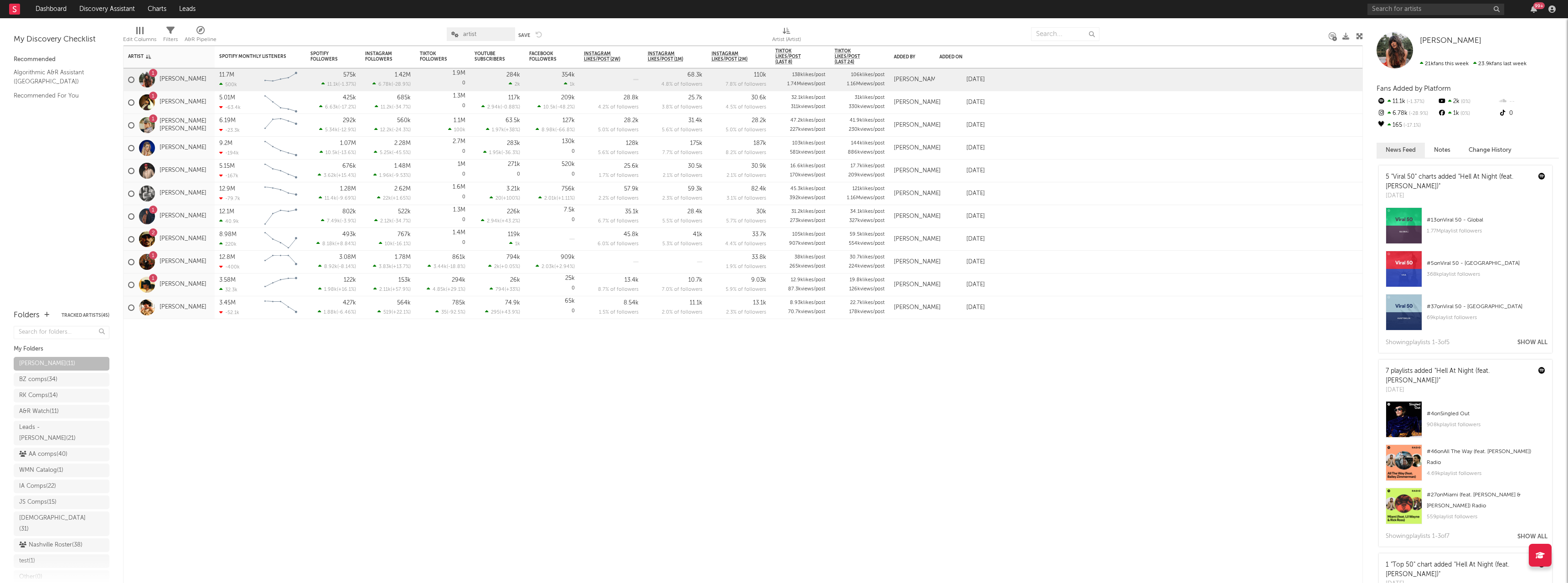
click at [1189, 43] on div at bounding box center [1214, 33] width 217 height 23
click at [1344, 37] on icon at bounding box center [1345, 36] width 7 height 7
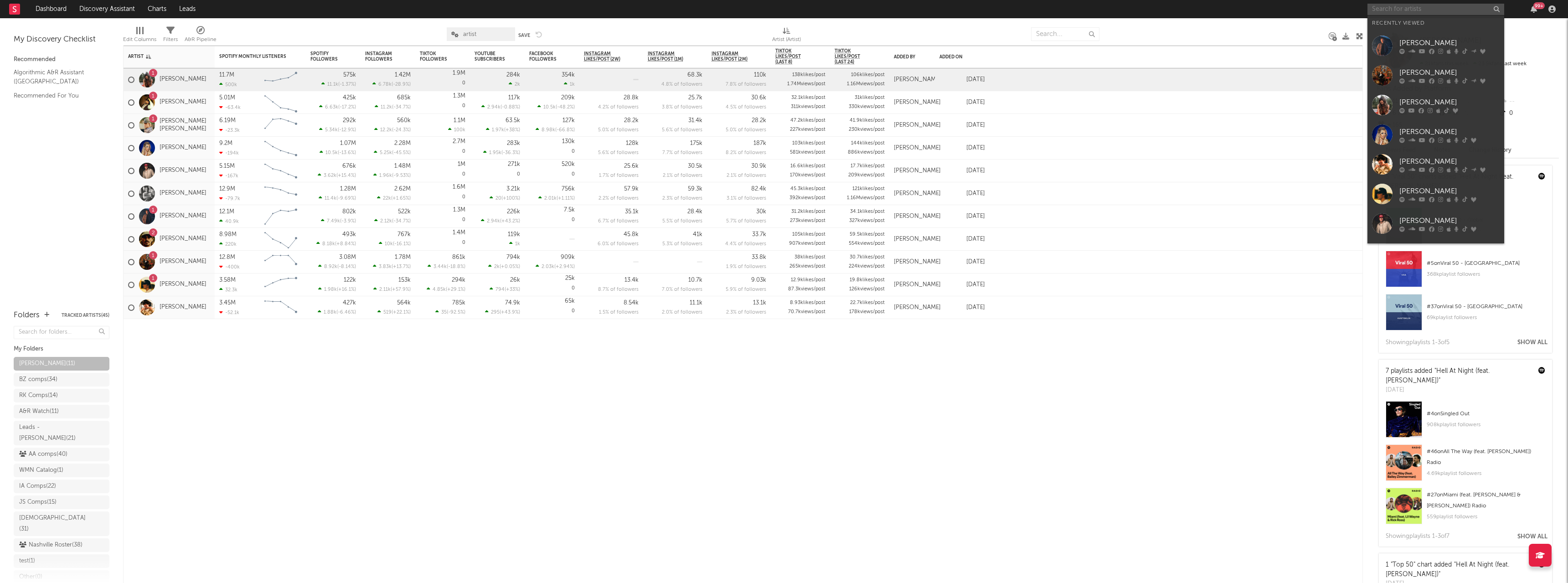
click at [1389, 10] on input "text" at bounding box center [1436, 9] width 137 height 12
type input "ty my"
click at [1411, 24] on div "Ty Myers" at bounding box center [1449, 27] width 100 height 11
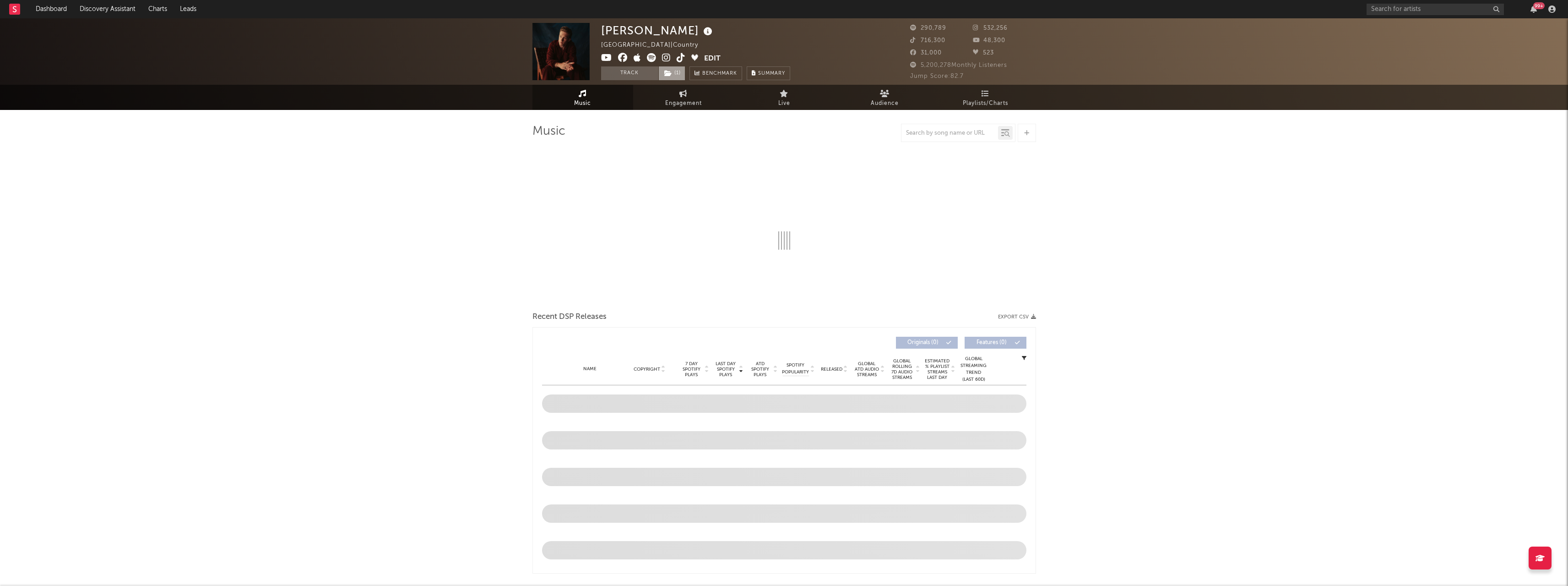
click at [671, 70] on icon at bounding box center [668, 73] width 8 height 6
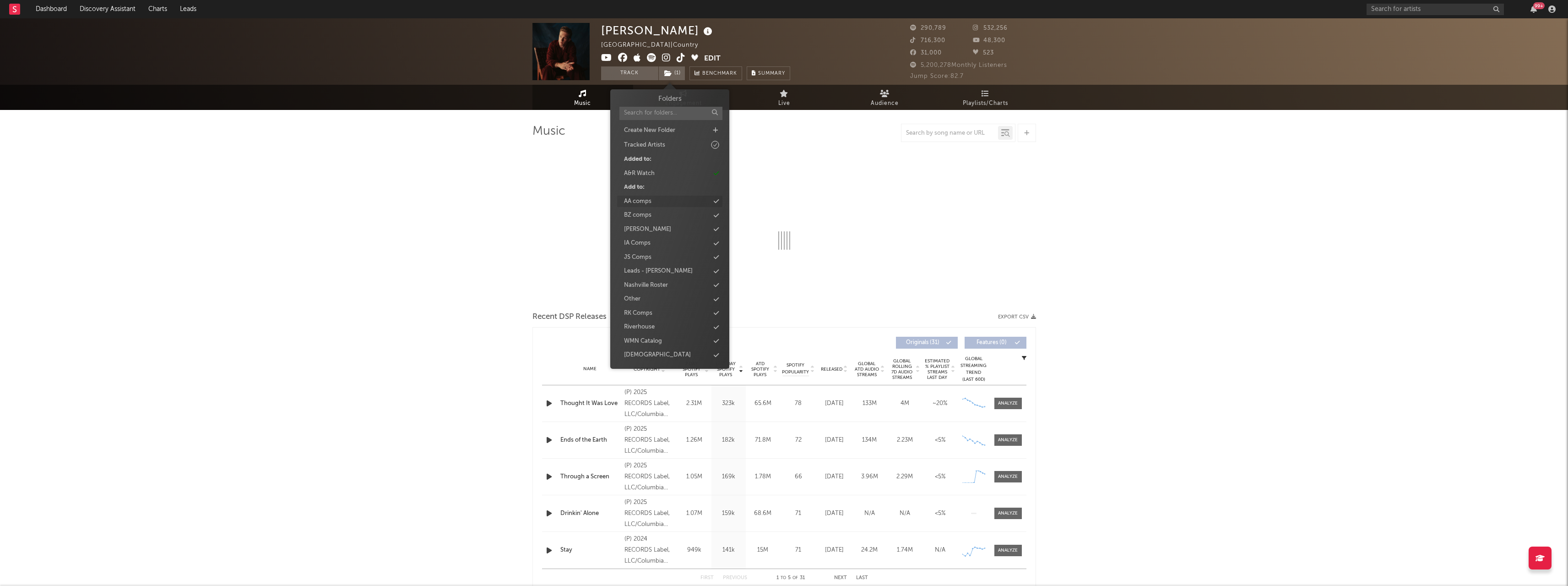
select select "6m"
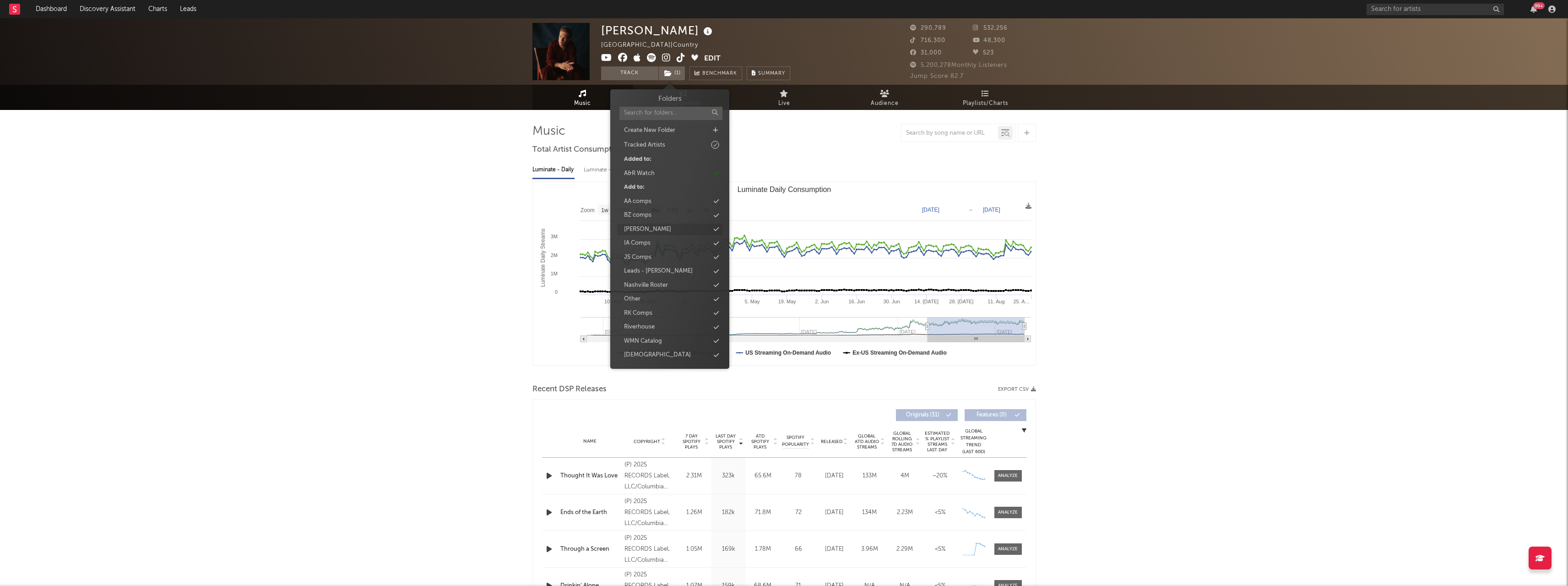
click at [693, 232] on div "[PERSON_NAME]" at bounding box center [669, 229] width 105 height 12
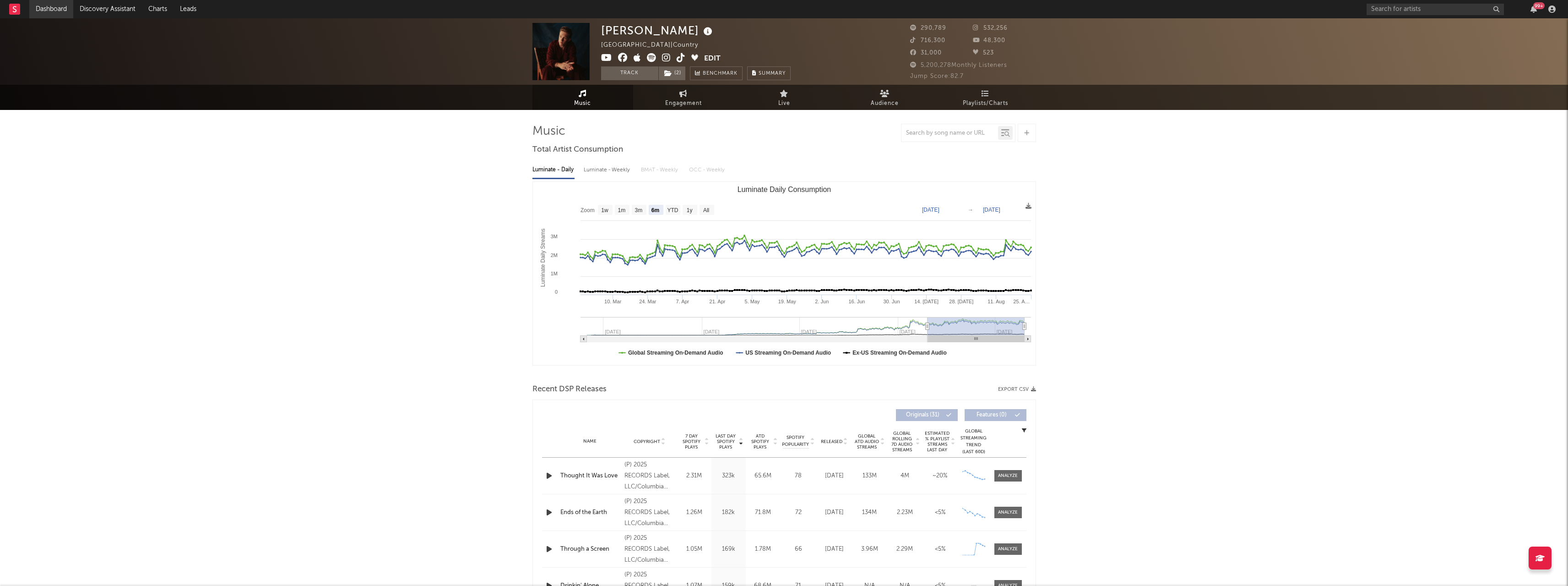
click at [46, 15] on link "Dashboard" at bounding box center [51, 9] width 44 height 18
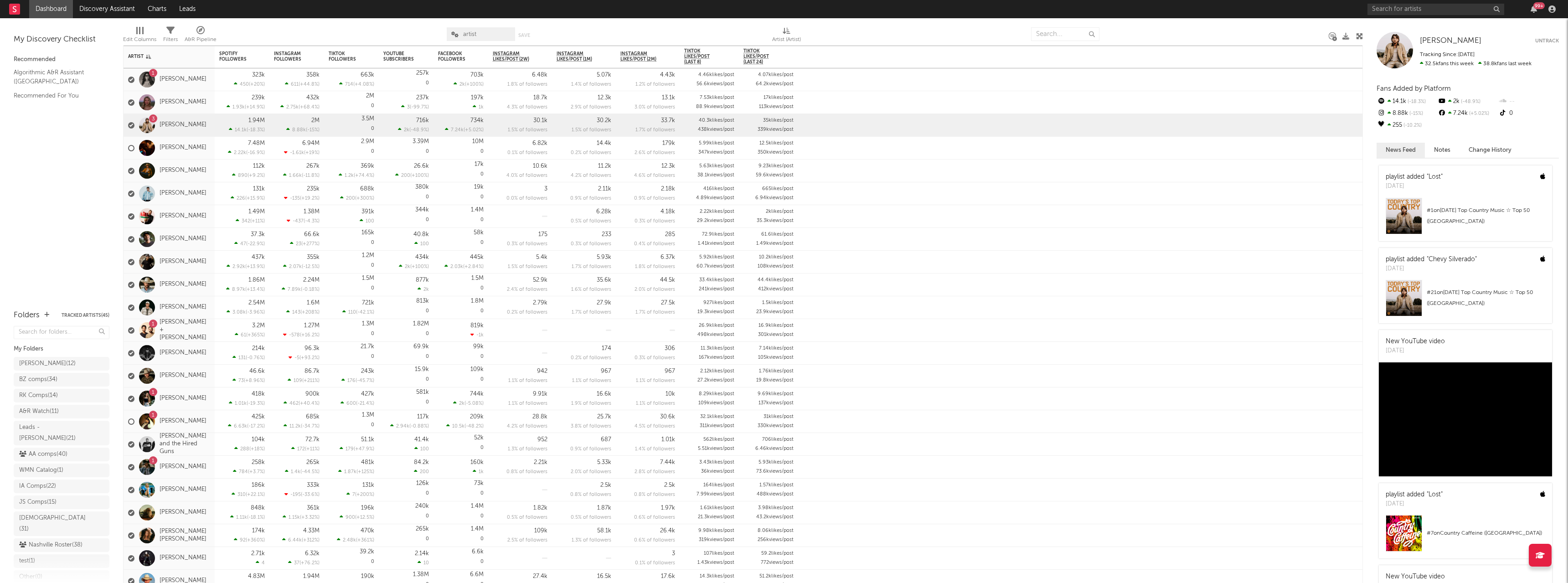
click at [60, 371] on span "Gavin Comps ( 12 )" at bounding box center [61, 365] width 96 height 16
click at [58, 364] on div "Gavin Comps ( 12 )" at bounding box center [47, 364] width 57 height 11
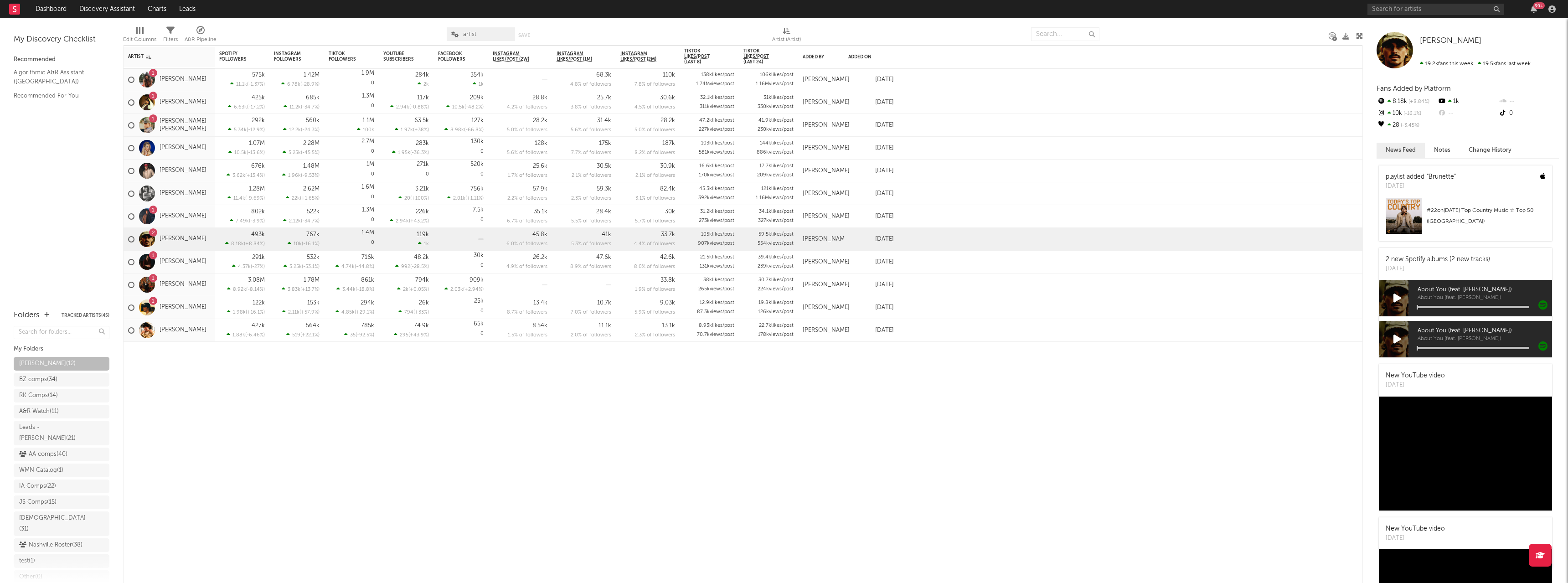
click at [141, 33] on div at bounding box center [140, 30] width 7 height 7
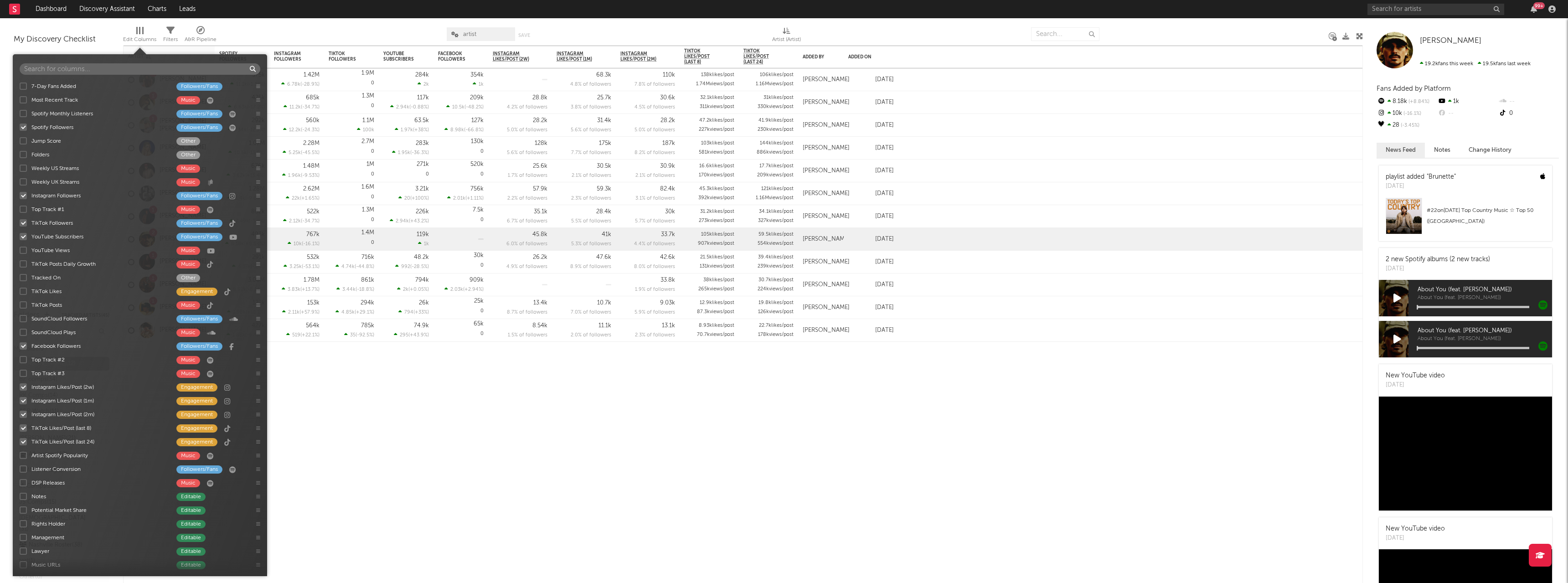
click at [24, 111] on div "7-Day Fans Added Followers/Fans Most Recent Track Music Spotify Monthly Listene…" at bounding box center [140, 324] width 254 height 490
click at [23, 111] on div at bounding box center [23, 113] width 7 height 7
click at [19, 111] on input "Spotify Monthly Listeners Followers/Fans" at bounding box center [19, 113] width 0 height 9
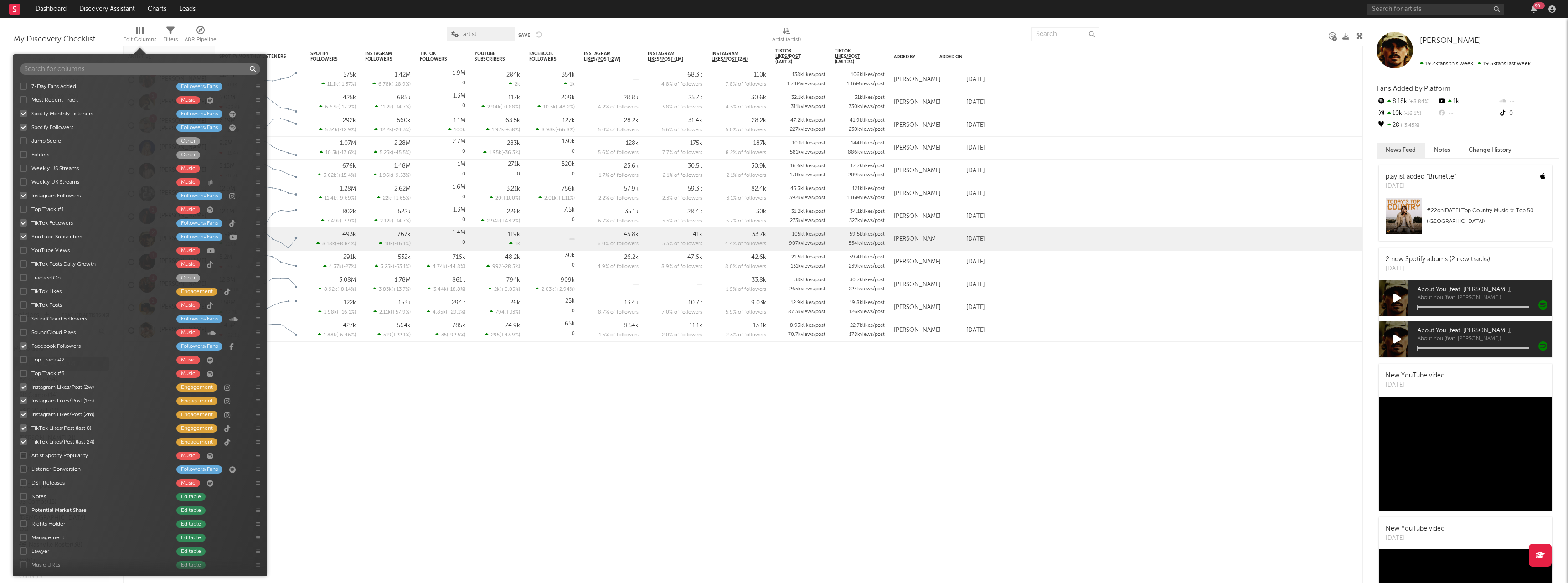
click at [315, 29] on div at bounding box center [332, 33] width 217 height 23
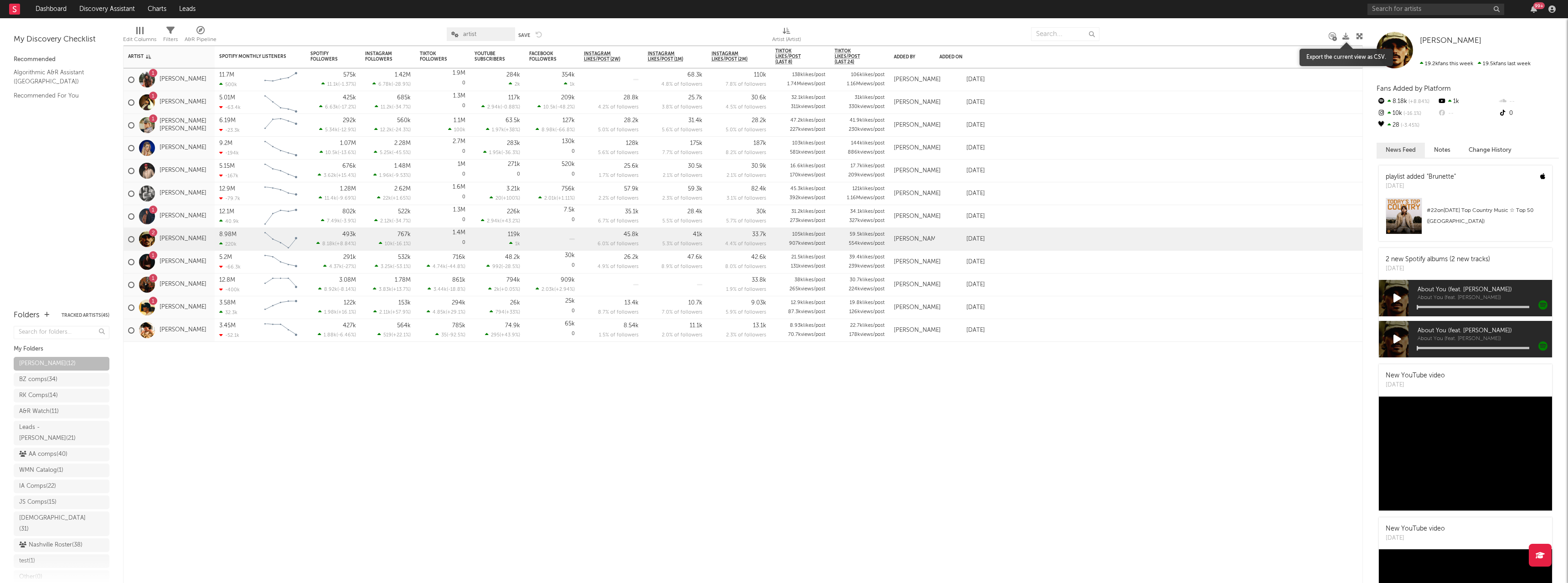
click at [1346, 34] on icon at bounding box center [1345, 36] width 7 height 7
